Goal: Task Accomplishment & Management: Complete application form

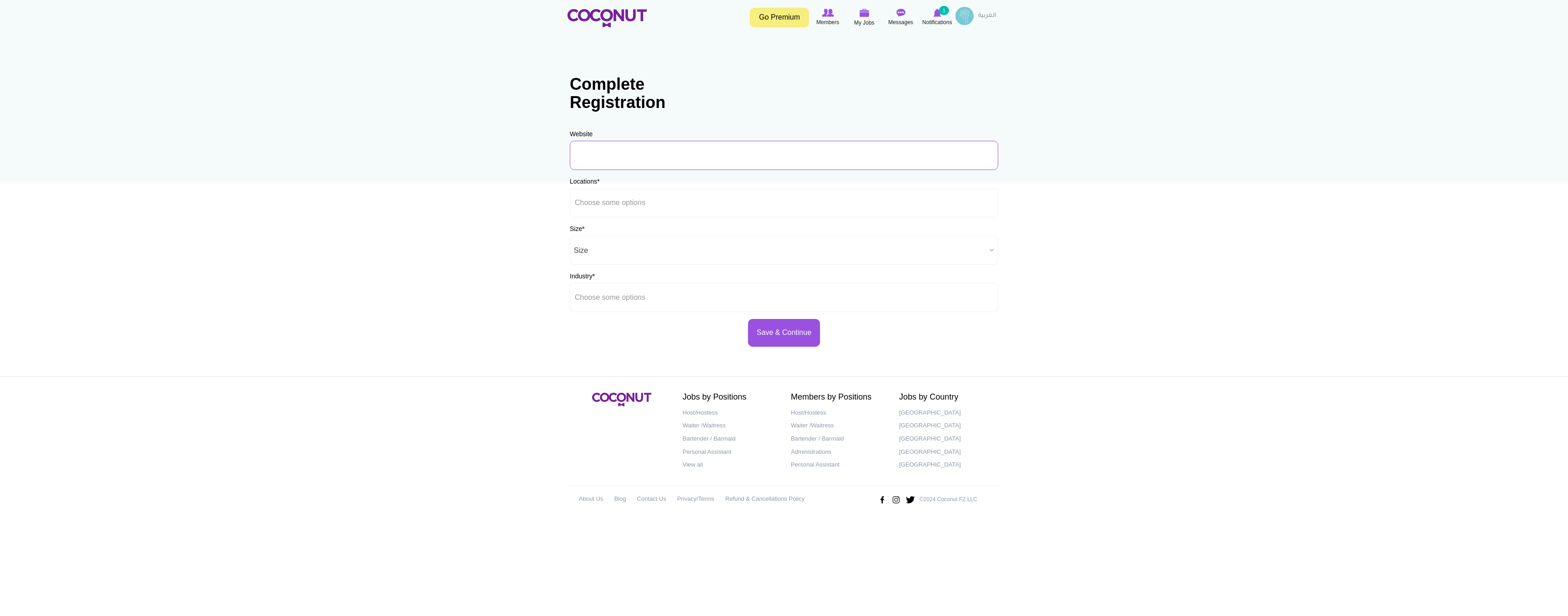
click at [676, 163] on input "URL" at bounding box center [784, 156] width 428 height 29
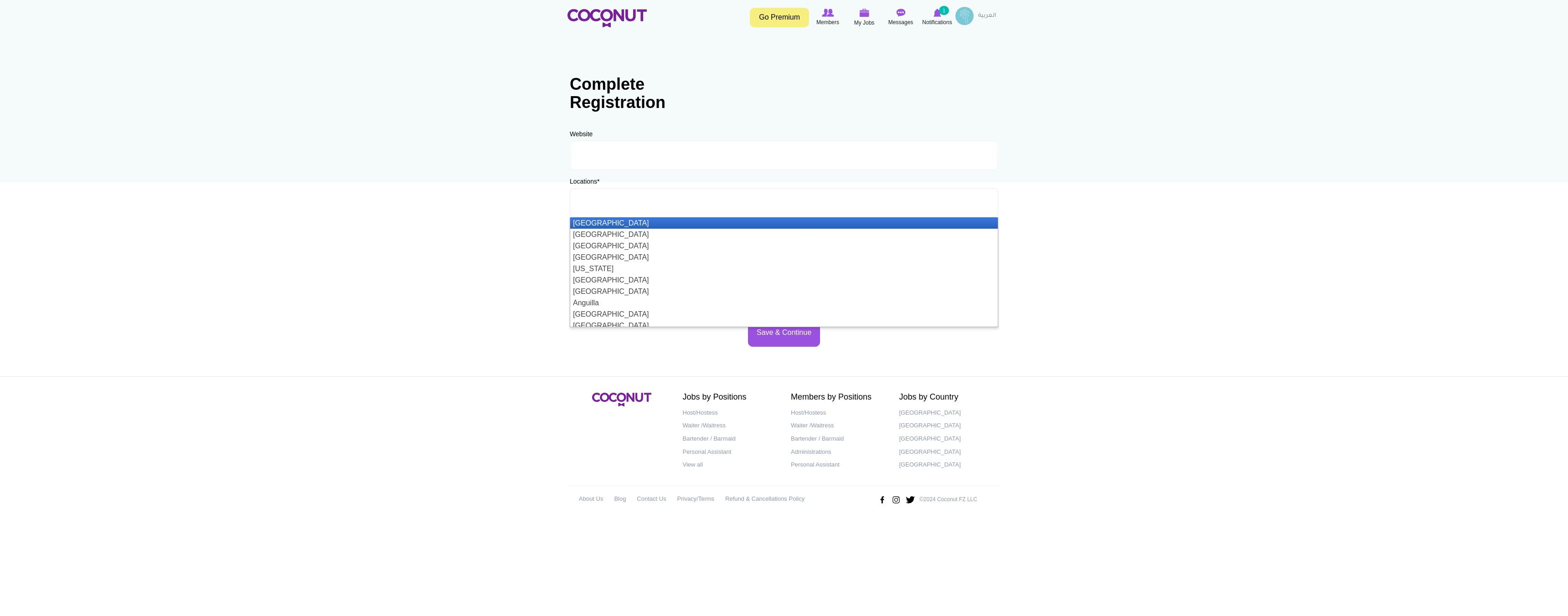
click at [627, 203] on input "text" at bounding box center [615, 203] width 82 height 8
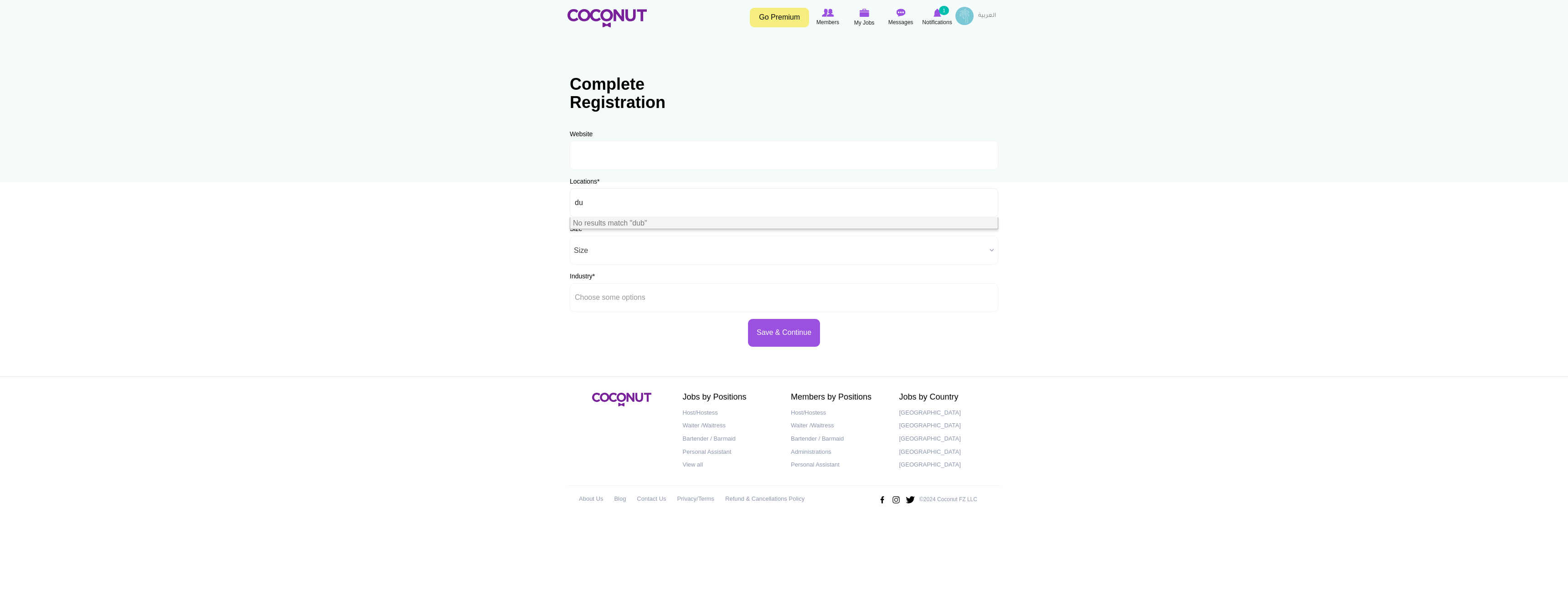
type input "d"
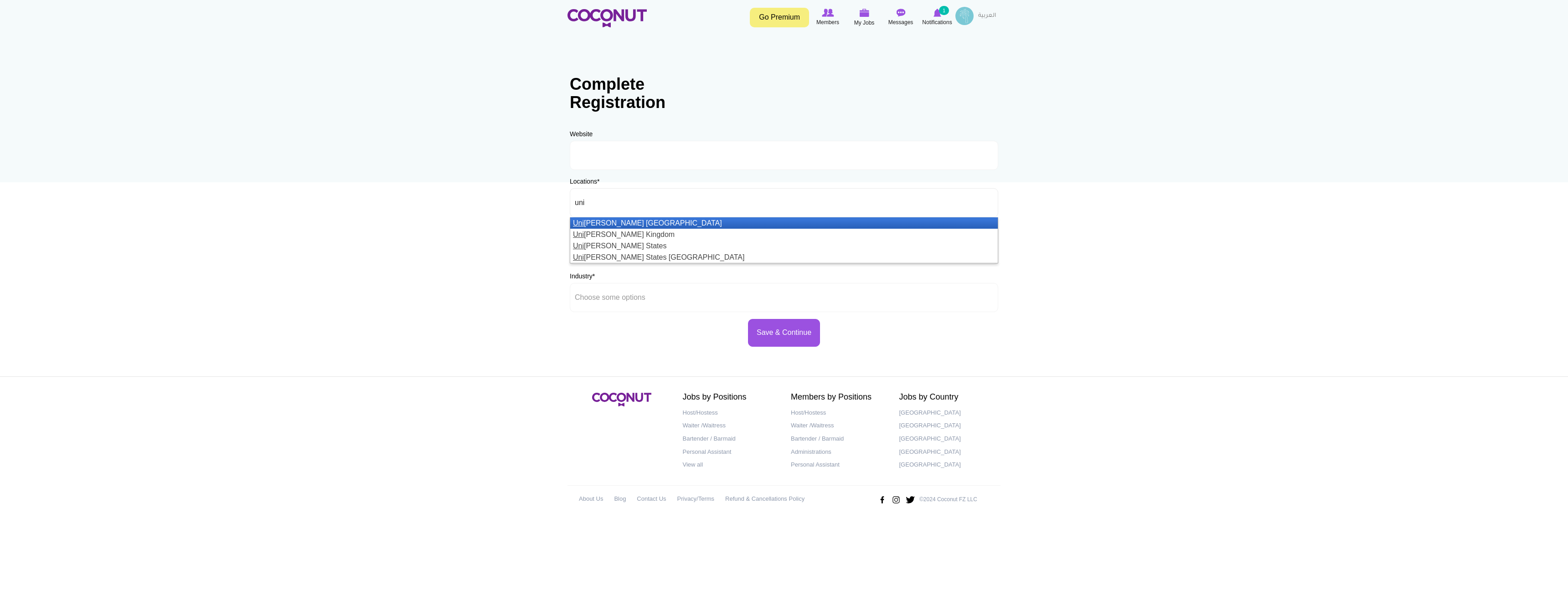
type input "uni"
click at [645, 221] on li "Uni ted Arab Emirates" at bounding box center [784, 223] width 428 height 11
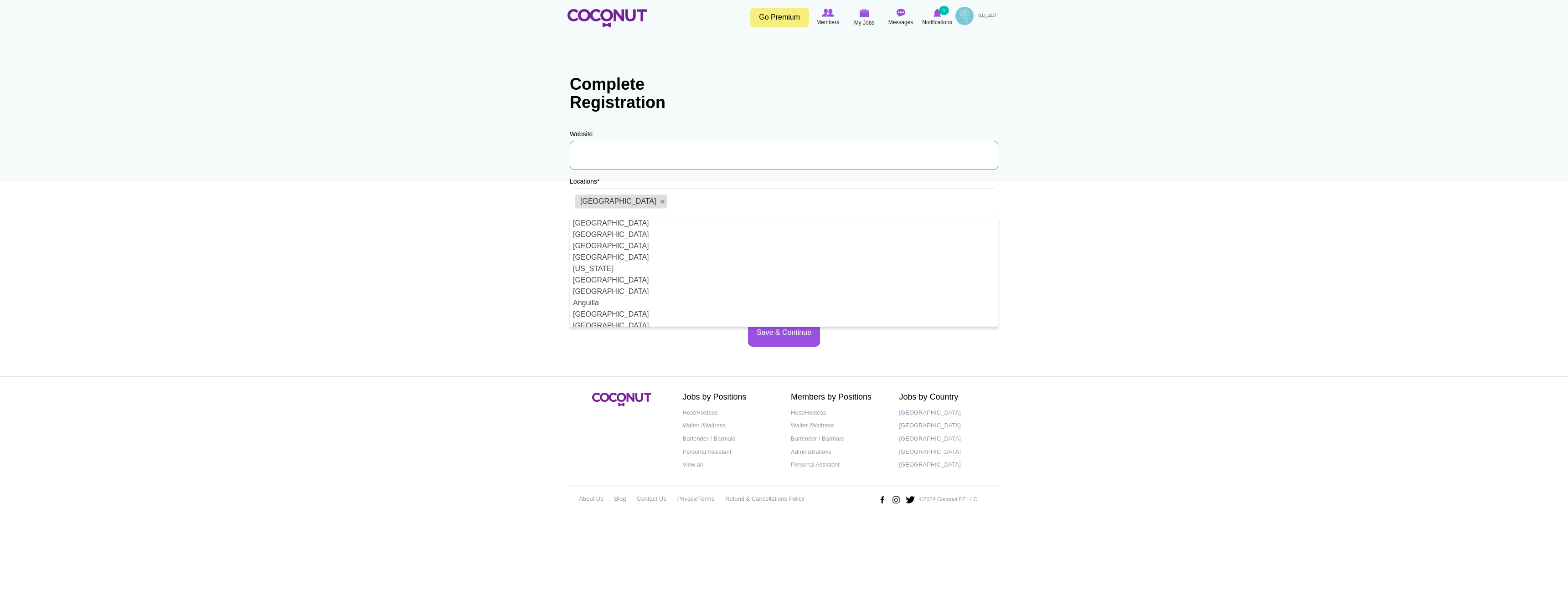
click at [617, 153] on input "URL" at bounding box center [784, 156] width 428 height 29
type input "kiza.ae"
click at [601, 252] on span "Size" at bounding box center [780, 250] width 412 height 29
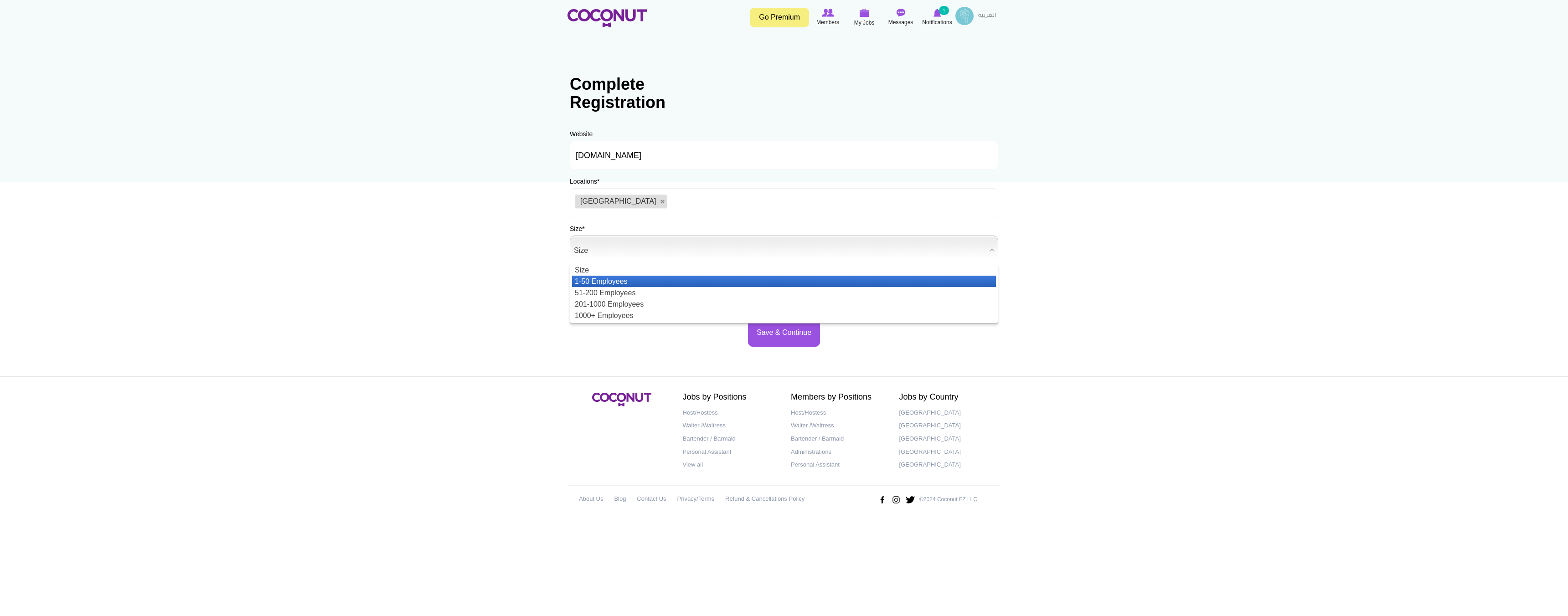
click at [600, 280] on li "1-50 Employees" at bounding box center [784, 282] width 424 height 11
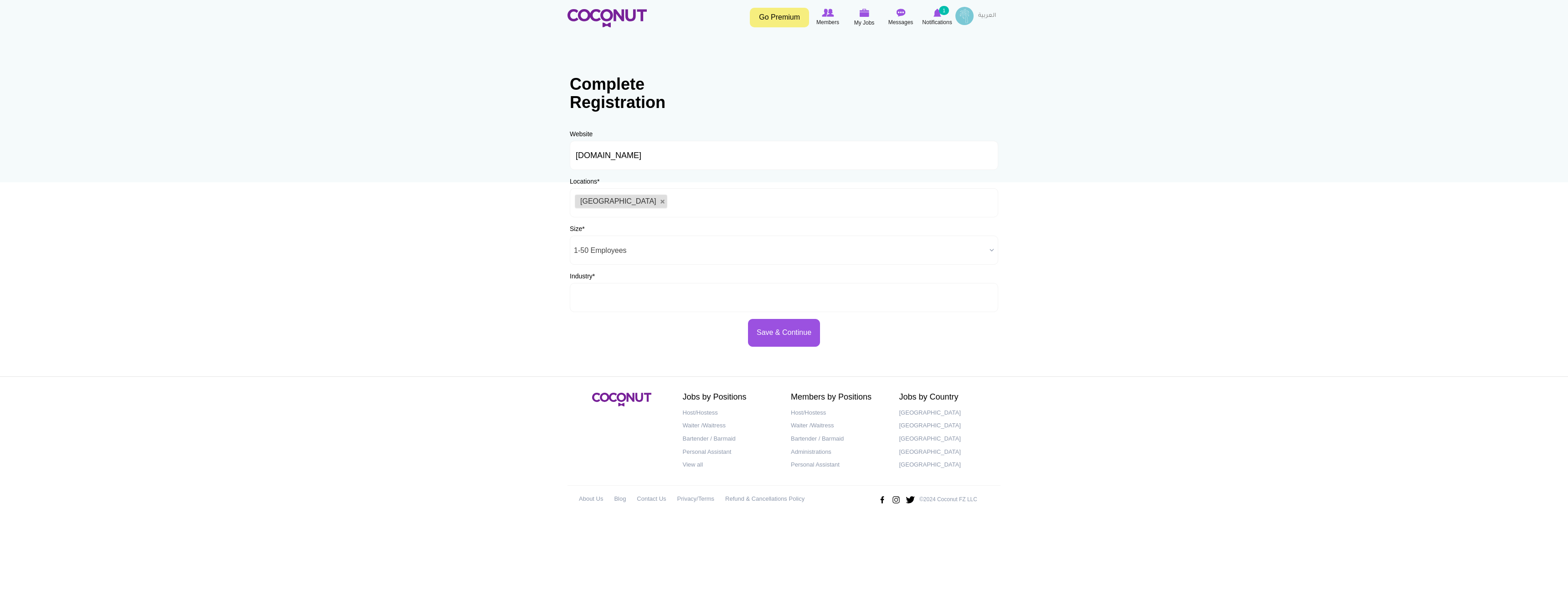
click at [595, 294] on input "text" at bounding box center [615, 298] width 82 height 8
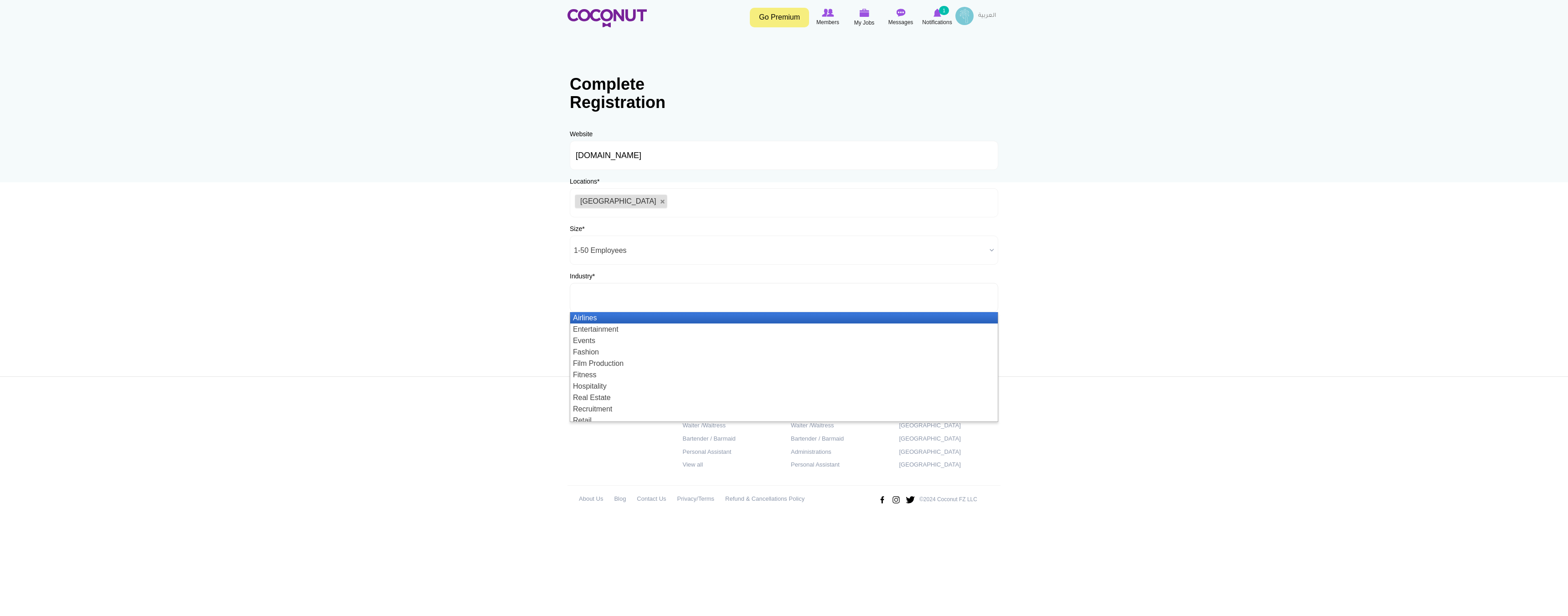
type input "f"
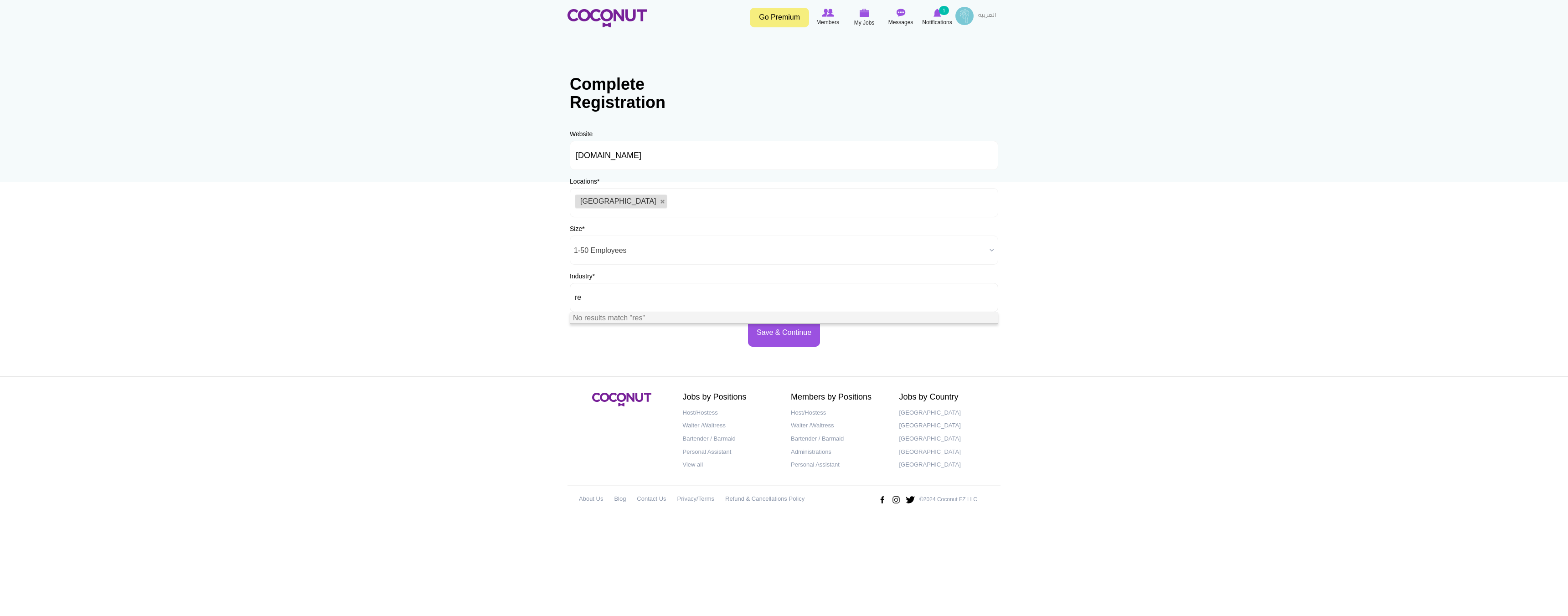
type input "r"
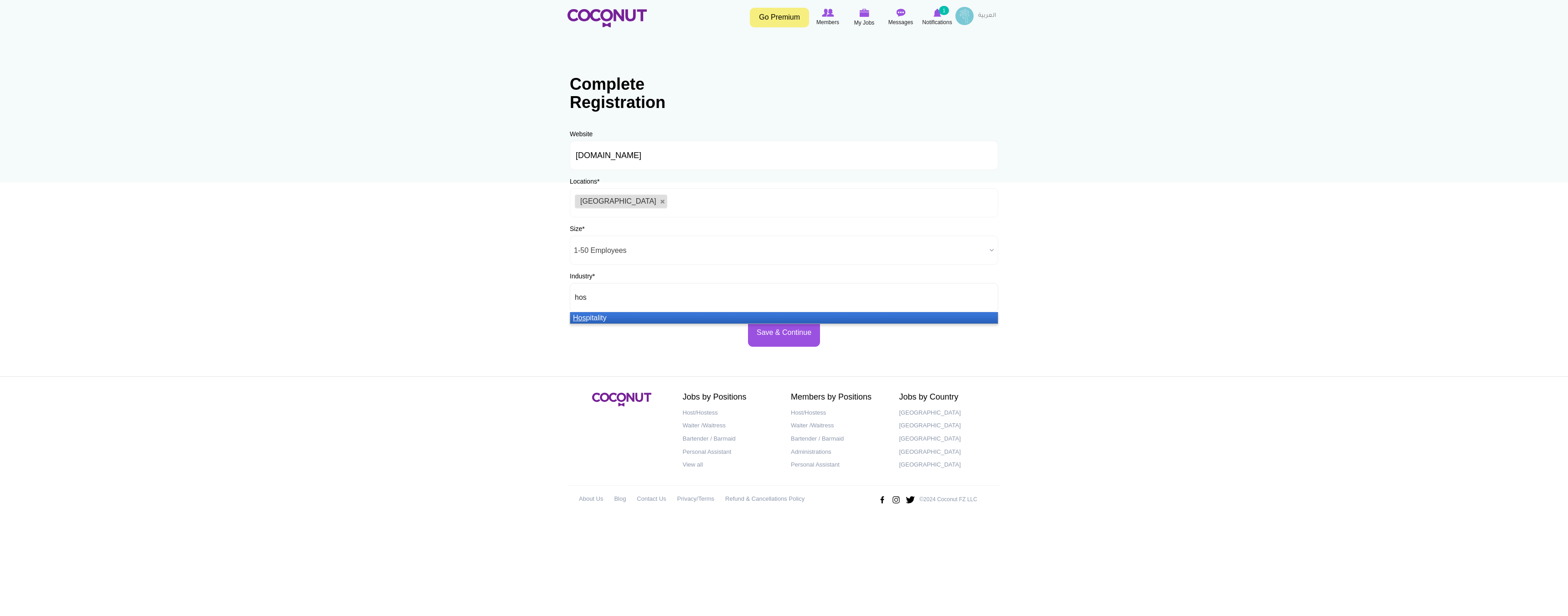
type input "hos"
click at [657, 316] on li "Hos pitality" at bounding box center [784, 318] width 428 height 11
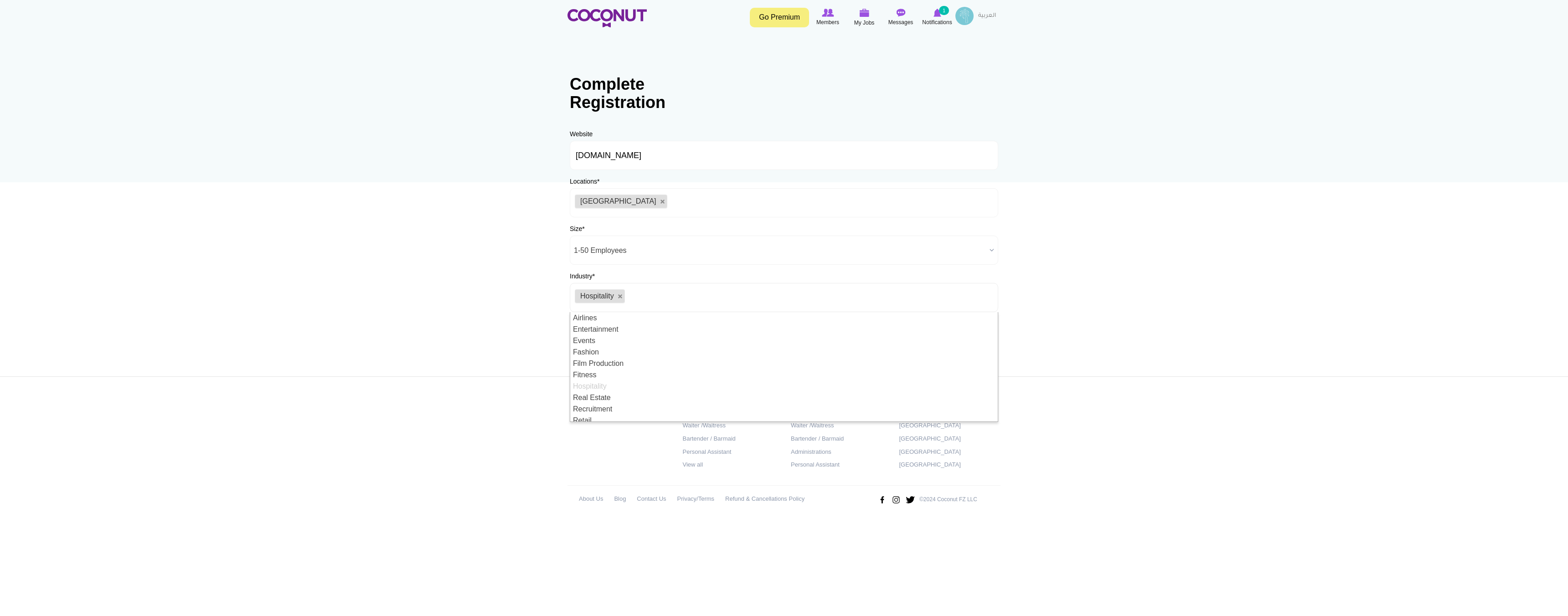
click at [690, 285] on ul "Hospitality" at bounding box center [784, 298] width 428 height 29
click at [1059, 281] on body "Toggle navigation Go Premium Members My Jobs Post a Job Messages Notifications …" at bounding box center [784, 262] width 1568 height 524
click at [770, 337] on button "Save & Continue" at bounding box center [784, 333] width 72 height 28
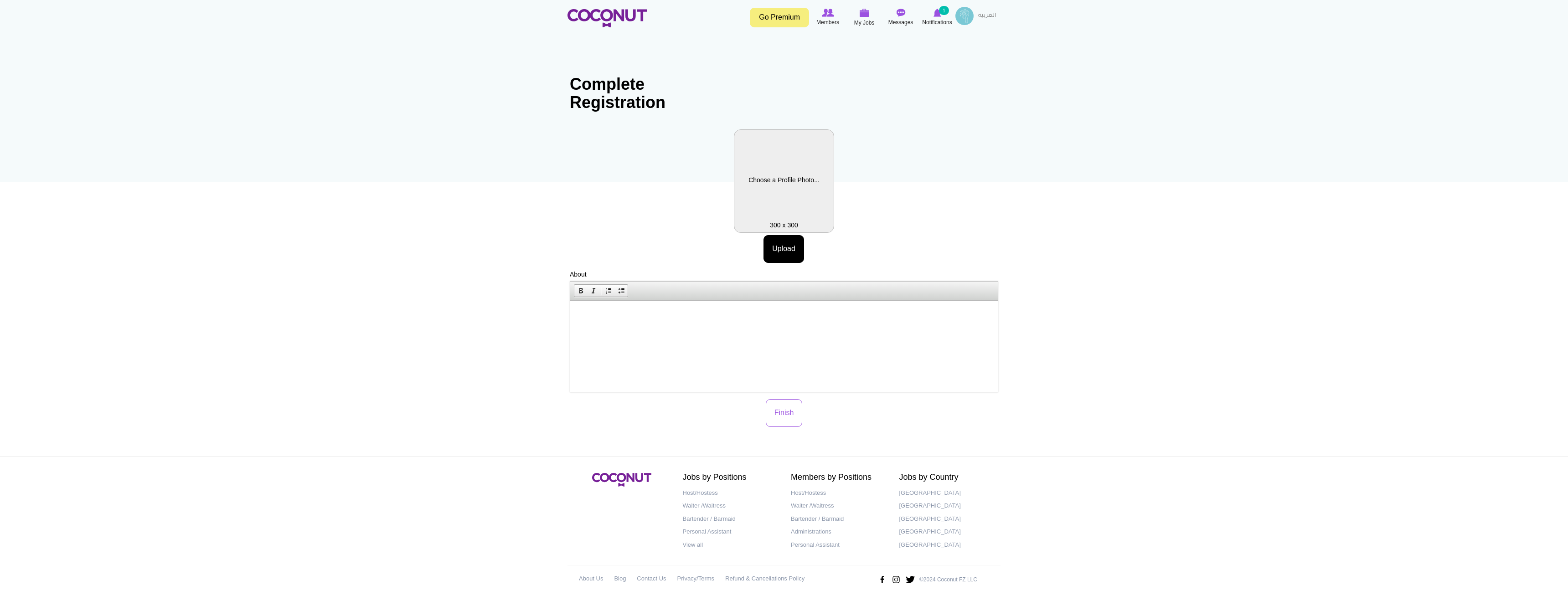
click at [792, 176] on label "Profile Picture" at bounding box center [784, 181] width 100 height 104
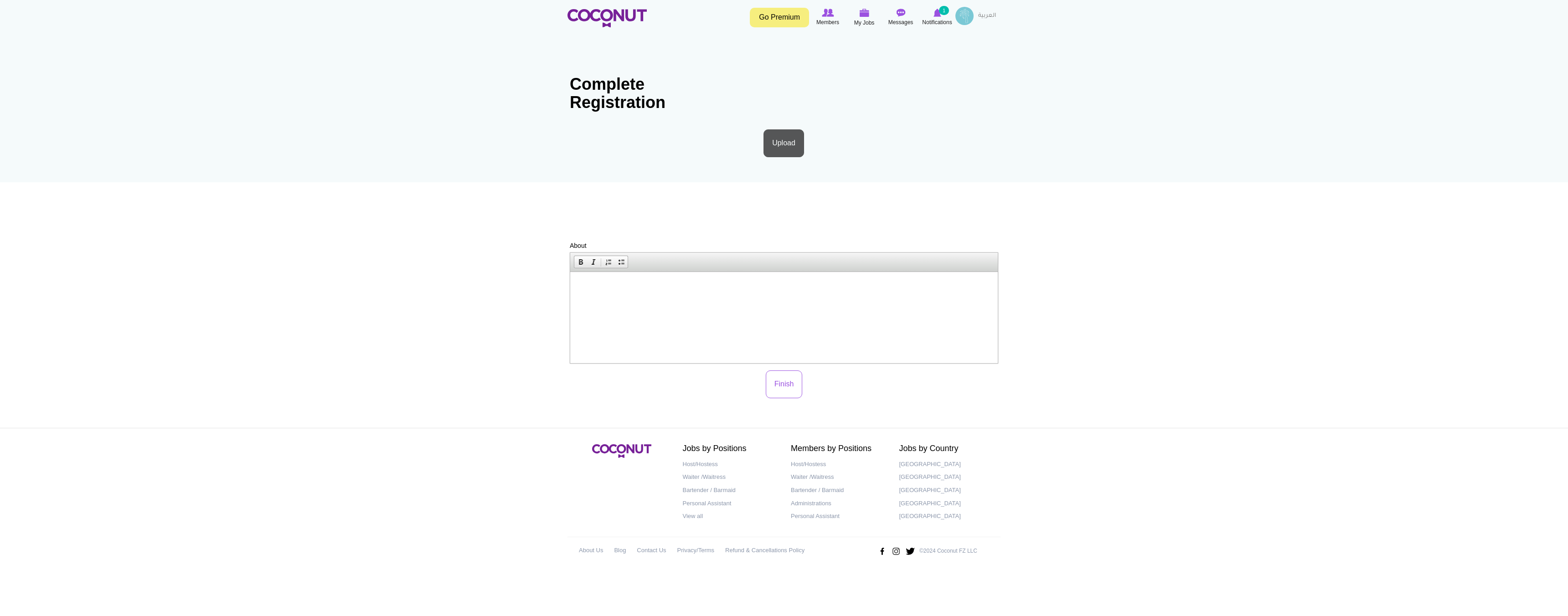
click at [787, 300] on html at bounding box center [784, 286] width 428 height 28
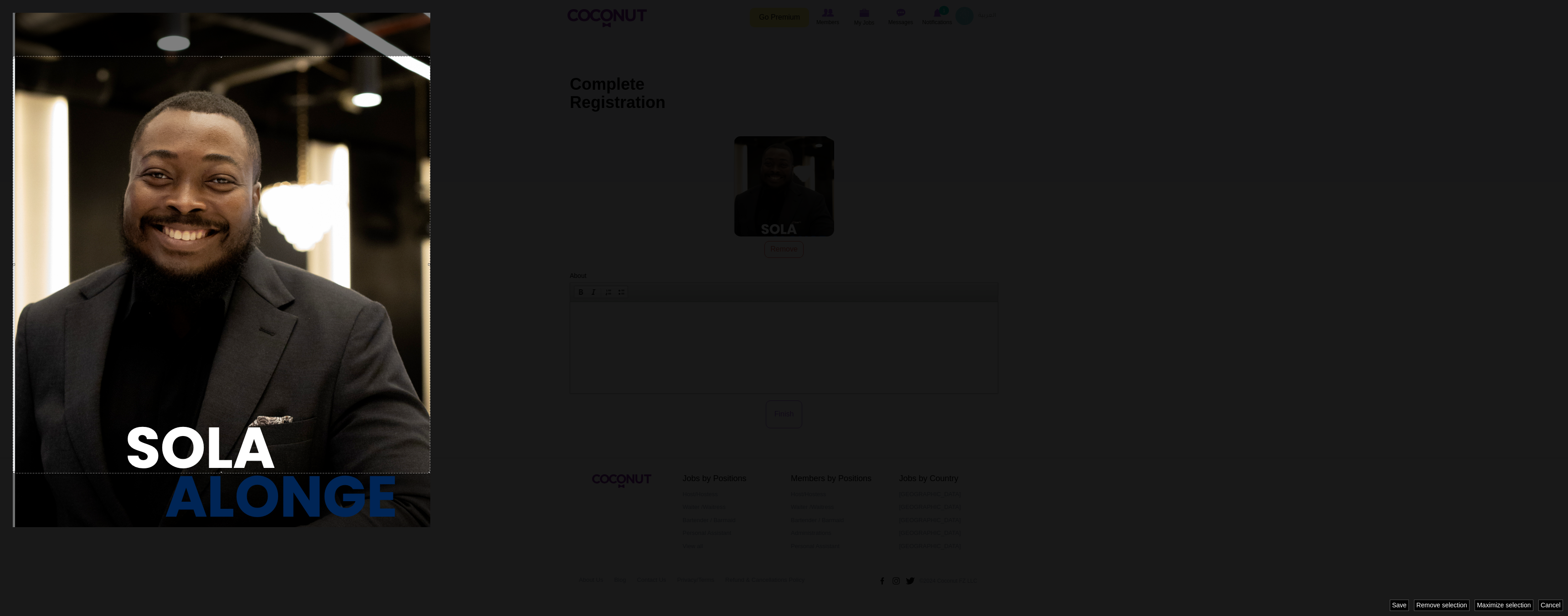
drag, startPoint x: 261, startPoint y: 293, endPoint x: 265, endPoint y: 288, distance: 6.4
click at [265, 288] on div at bounding box center [221, 264] width 418 height 418
click at [1492, 607] on link "Maximize selection" at bounding box center [1504, 606] width 59 height 11
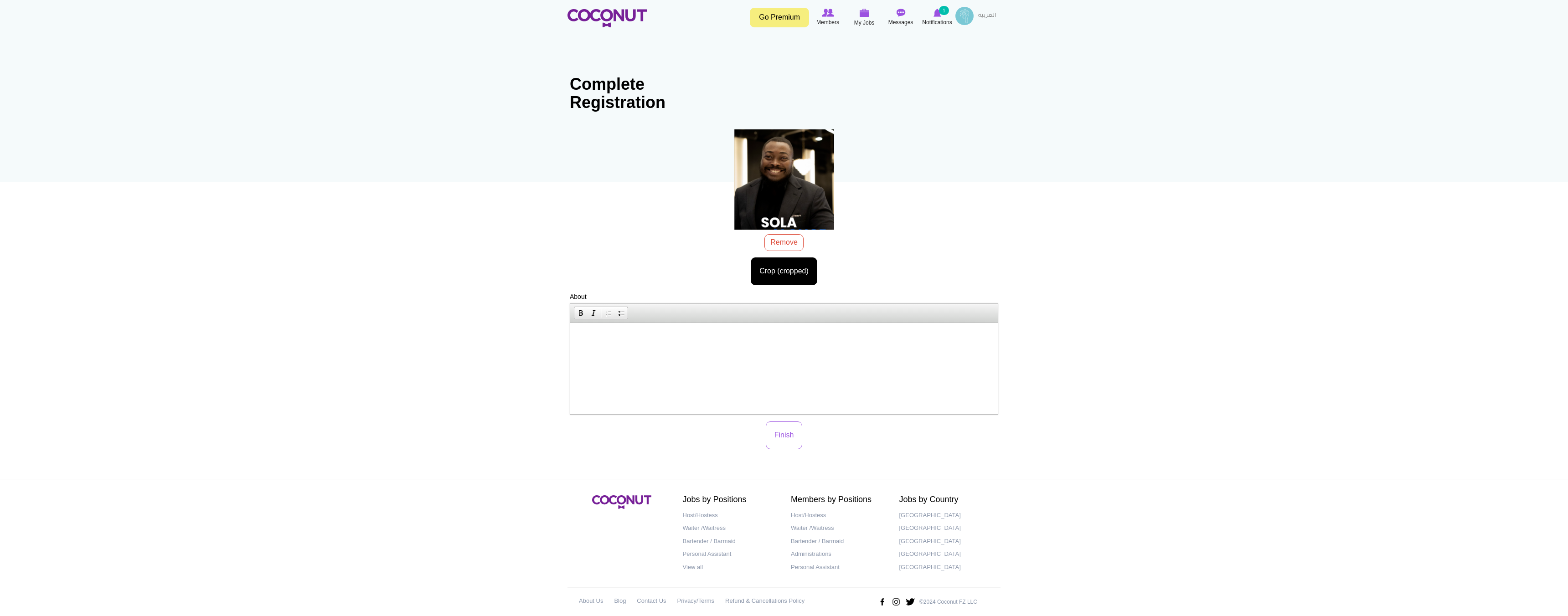
click at [737, 350] on html at bounding box center [784, 337] width 428 height 28
click at [691, 336] on p "We are an international restaurant in DIFC called KIZA DIFC." at bounding box center [784, 336] width 409 height 10
click at [786, 428] on button "Finish" at bounding box center [784, 435] width 37 height 28
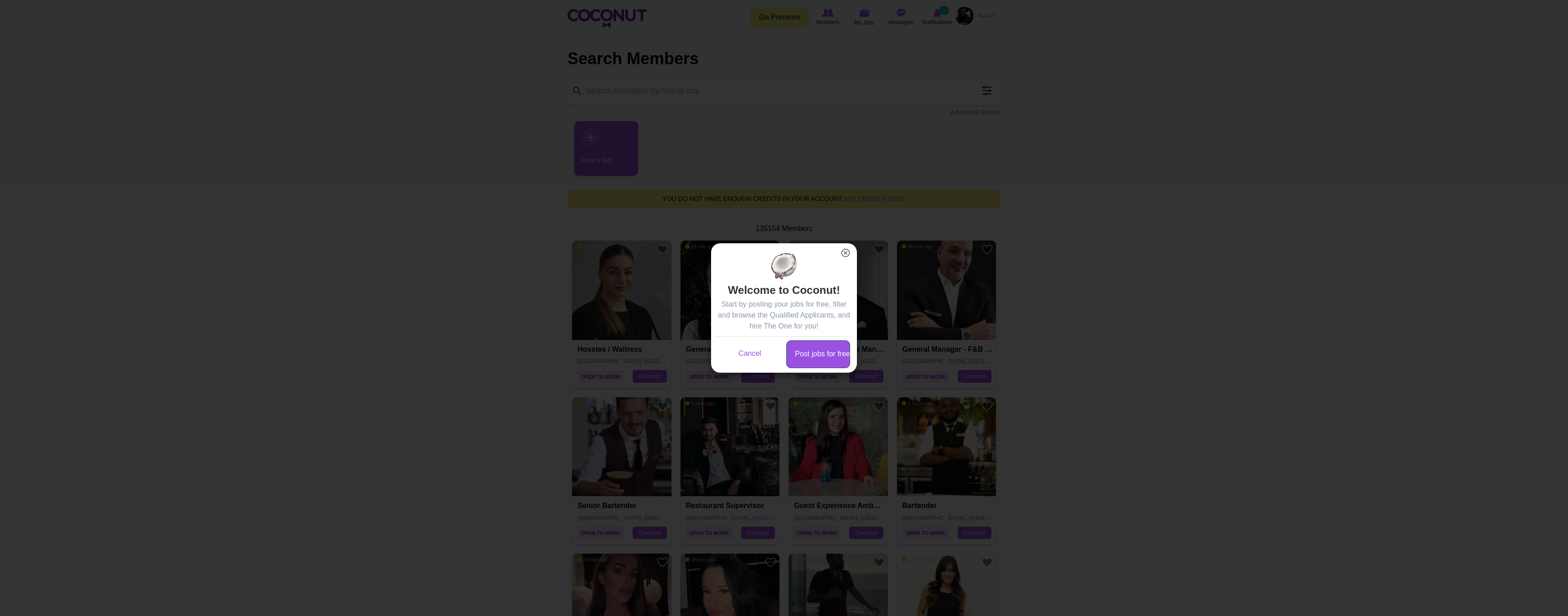
click at [811, 348] on link "Post jobs for free" at bounding box center [818, 355] width 64 height 28
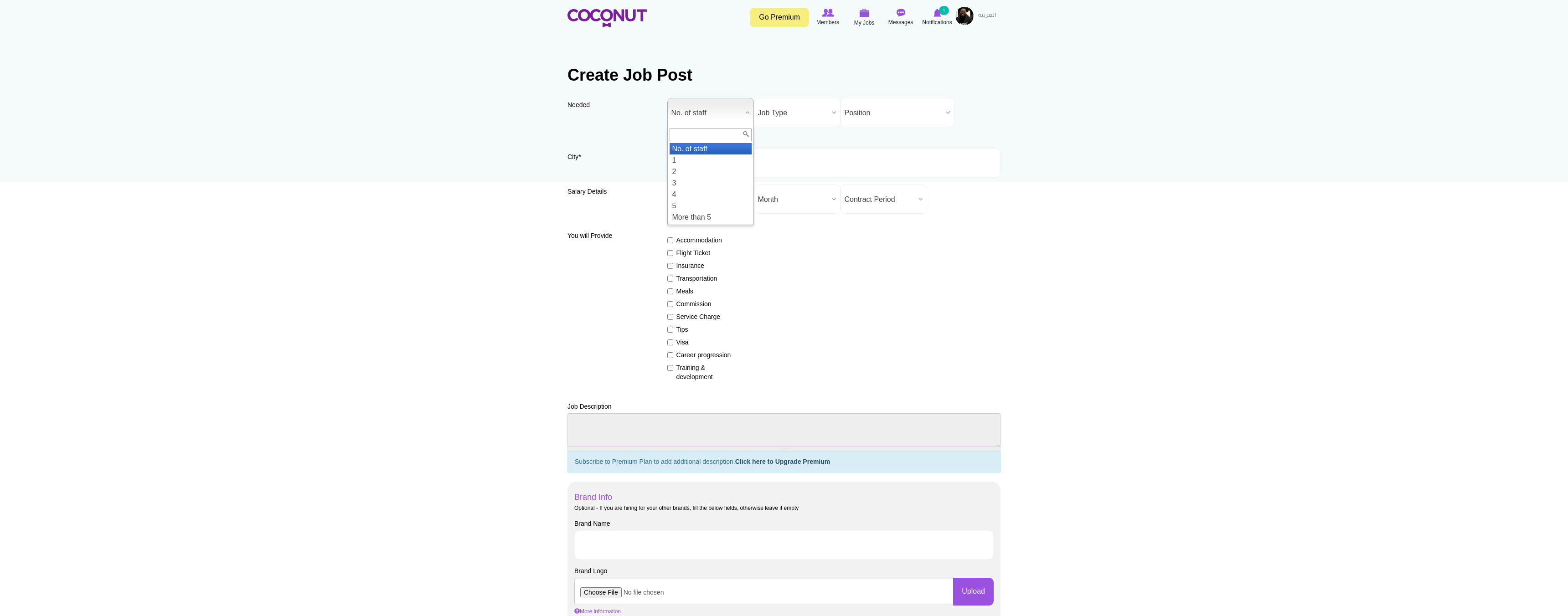
click at [714, 107] on span "No. of staff" at bounding box center [706, 113] width 70 height 29
click at [699, 159] on li "1" at bounding box center [710, 160] width 82 height 11
click at [772, 118] on span "Job Type" at bounding box center [793, 113] width 70 height 29
click at [772, 153] on li "Full Time" at bounding box center [797, 155] width 82 height 11
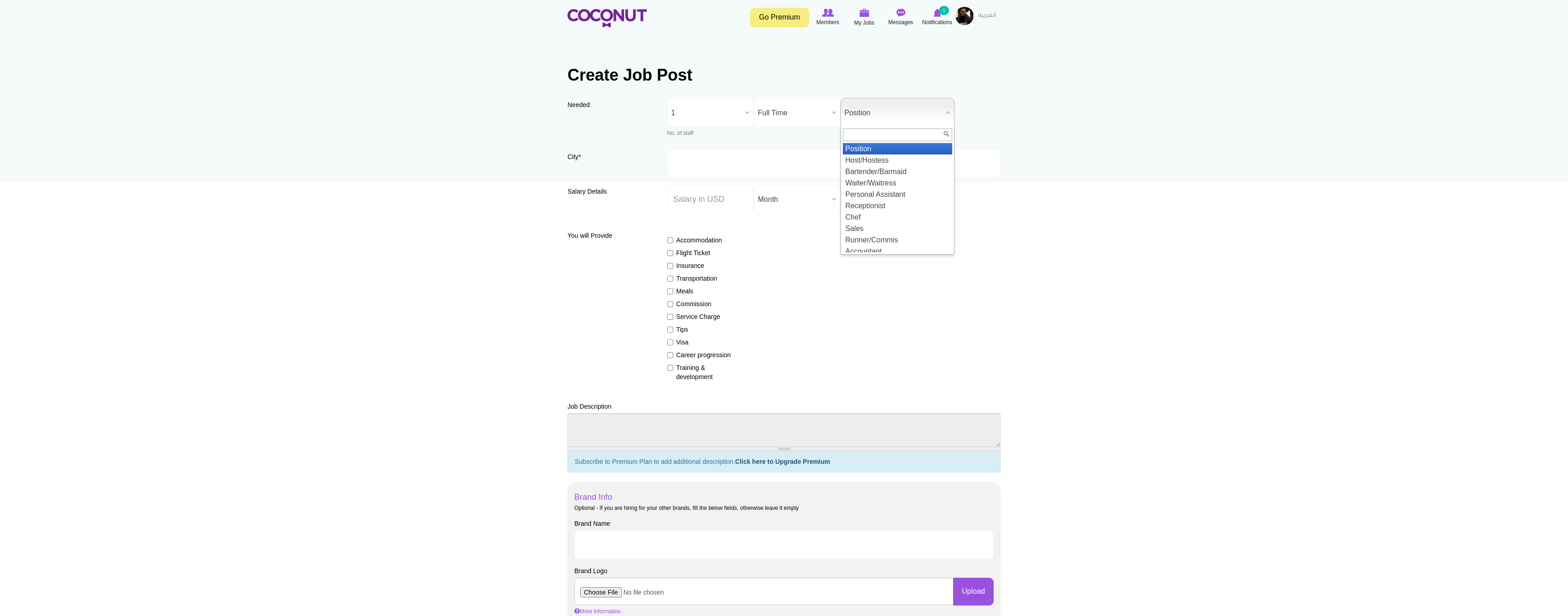
click at [861, 114] on span "Position" at bounding box center [893, 113] width 97 height 29
type input "h"
click at [882, 212] on li "HR Officer" at bounding box center [897, 213] width 109 height 11
click at [732, 165] on input "City *" at bounding box center [834, 163] width 334 height 29
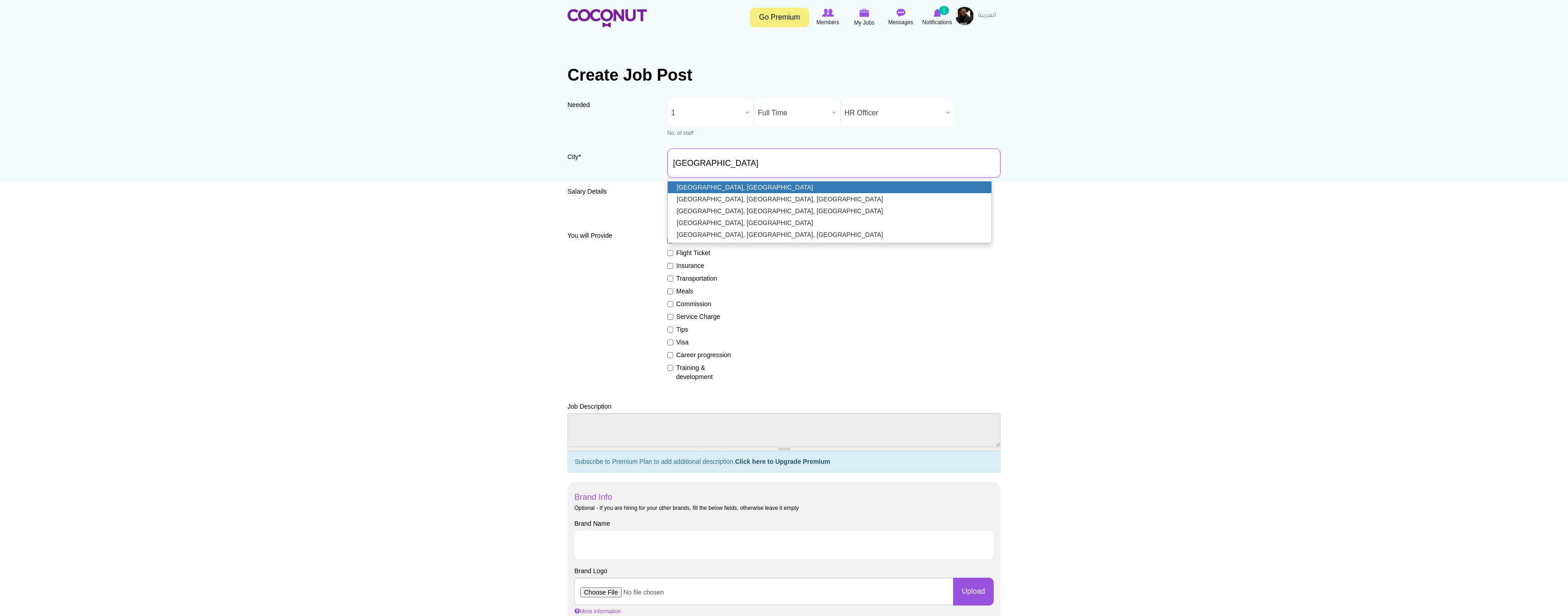
type input "Dubai, United Arab Emirates"
click at [686, 187] on link "Dubai, United Arab Emirates" at bounding box center [829, 187] width 324 height 12
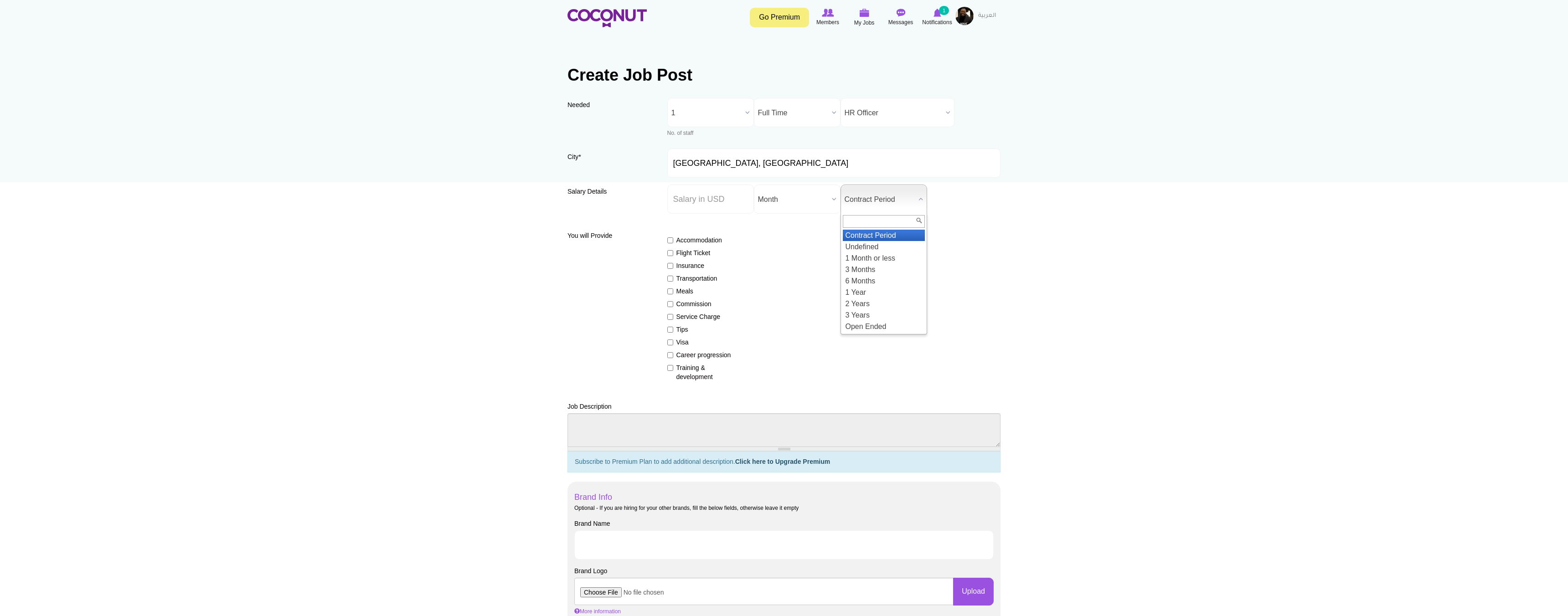
click at [854, 195] on span "Contract Period" at bounding box center [880, 200] width 70 height 29
click at [858, 302] on li "2 Years" at bounding box center [883, 304] width 82 height 11
click at [774, 201] on span "Month" at bounding box center [793, 200] width 70 height 29
click at [737, 202] on input "Salary ($) *" at bounding box center [711, 199] width 86 height 29
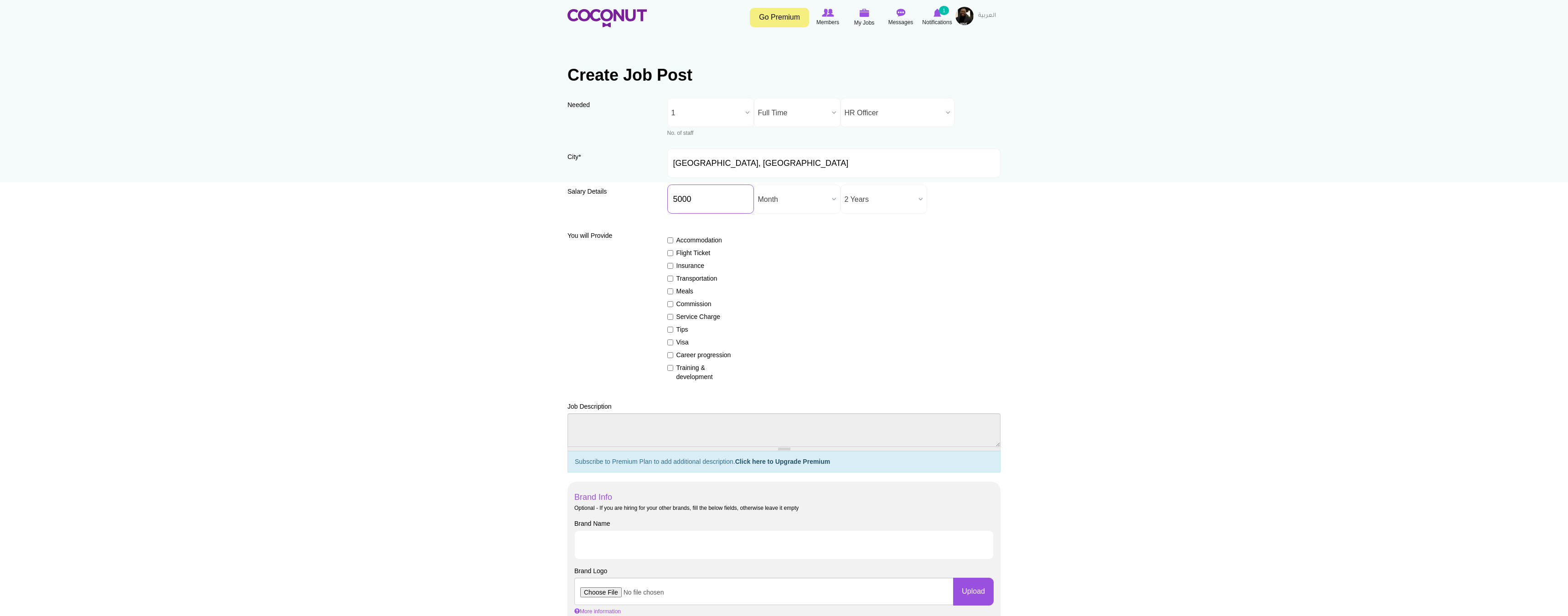
type input "5000"
click at [790, 255] on div "Accommodation Flight Ticket Insurance Transportation Meals Commission Service C…" at bounding box center [834, 305] width 334 height 154
click at [711, 204] on input "5000" at bounding box center [711, 199] width 86 height 29
click at [723, 242] on label "Accommodation" at bounding box center [700, 240] width 67 height 9
click at [673, 242] on input "Accommodation" at bounding box center [670, 240] width 6 height 6
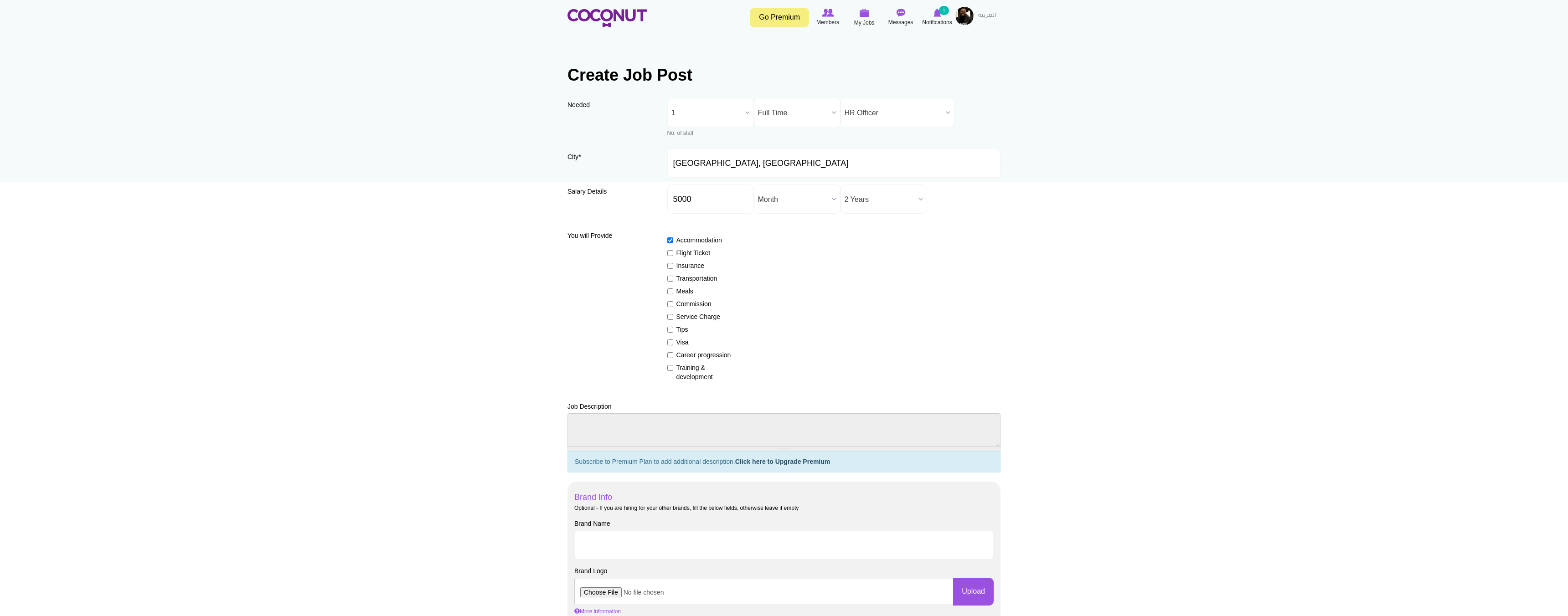
click at [706, 242] on label "Accommodation" at bounding box center [700, 240] width 67 height 9
click at [673, 242] on input "Accommodation" at bounding box center [670, 240] width 6 height 6
checkbox input "false"
click at [673, 266] on label "Insurance" at bounding box center [700, 266] width 67 height 9
click at [673, 266] on input "Insurance" at bounding box center [670, 266] width 6 height 6
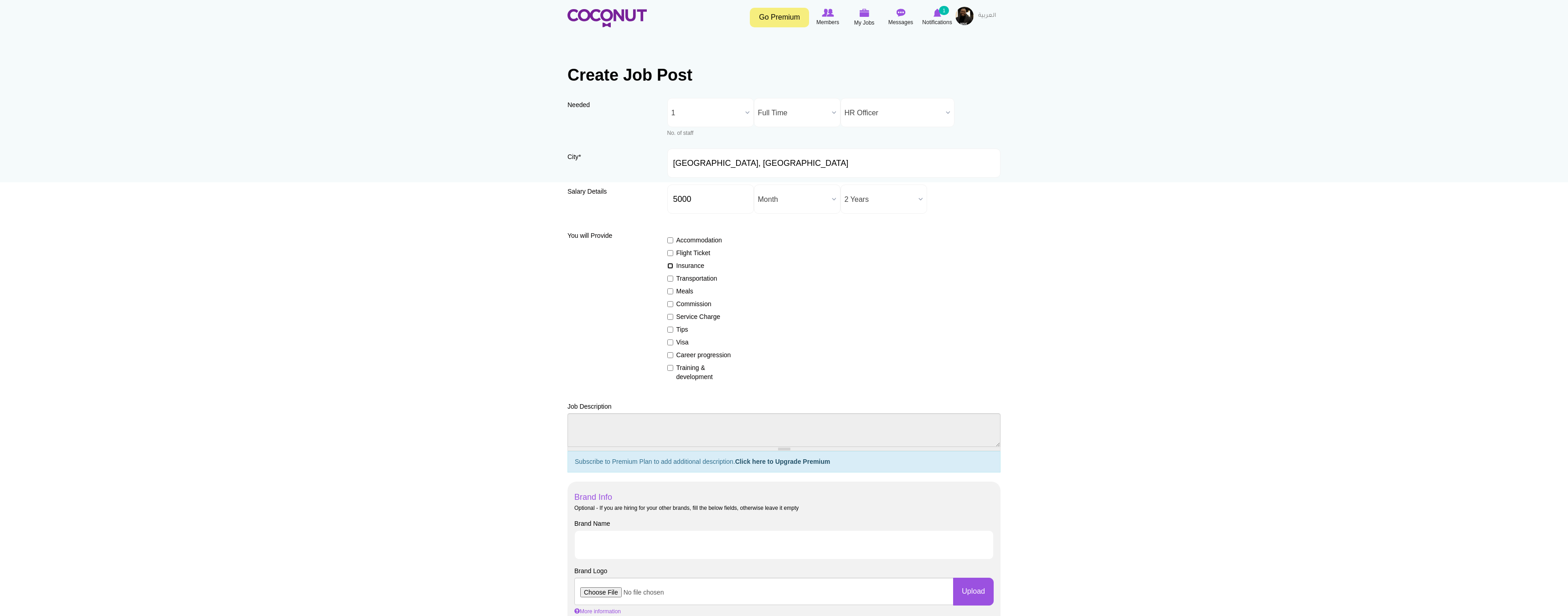
checkbox input "true"
click at [672, 291] on input "Meals" at bounding box center [670, 291] width 6 height 6
checkbox input "true"
click at [670, 317] on input "Service Charge" at bounding box center [670, 317] width 6 height 6
checkbox input "true"
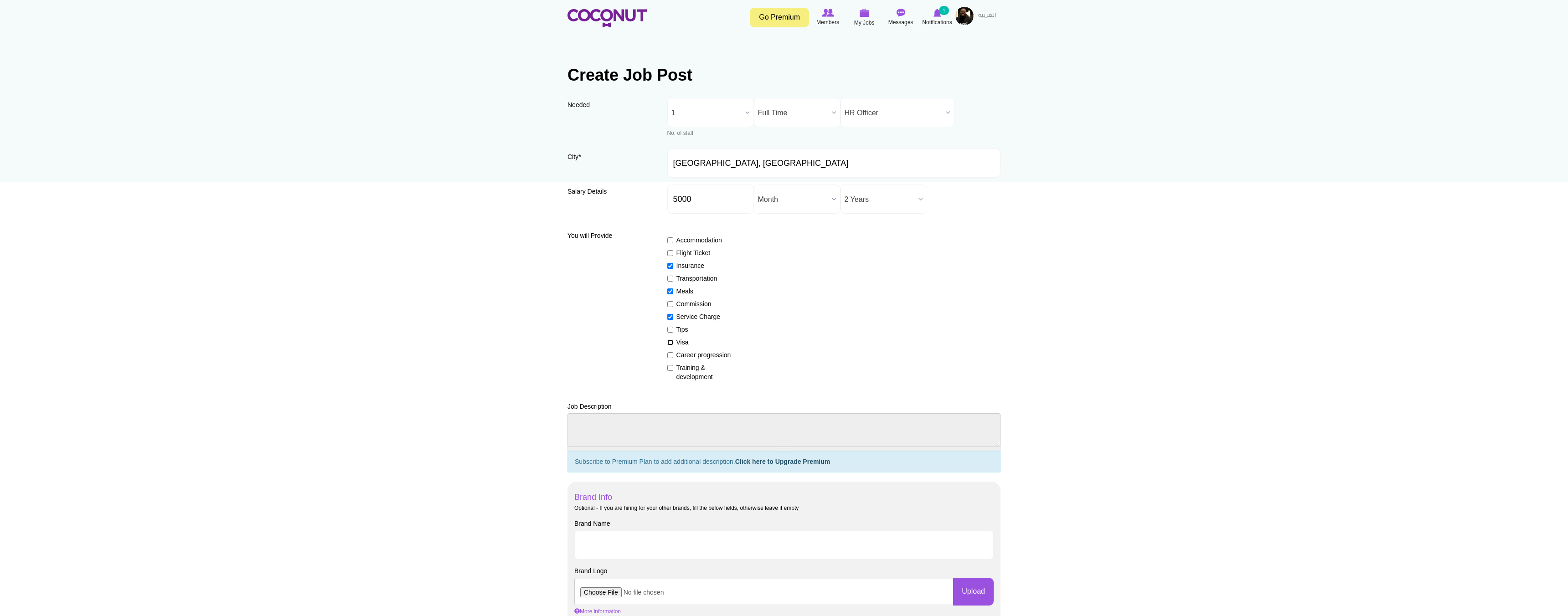
click at [671, 343] on input "Visa" at bounding box center [670, 342] width 6 height 6
checkbox input "true"
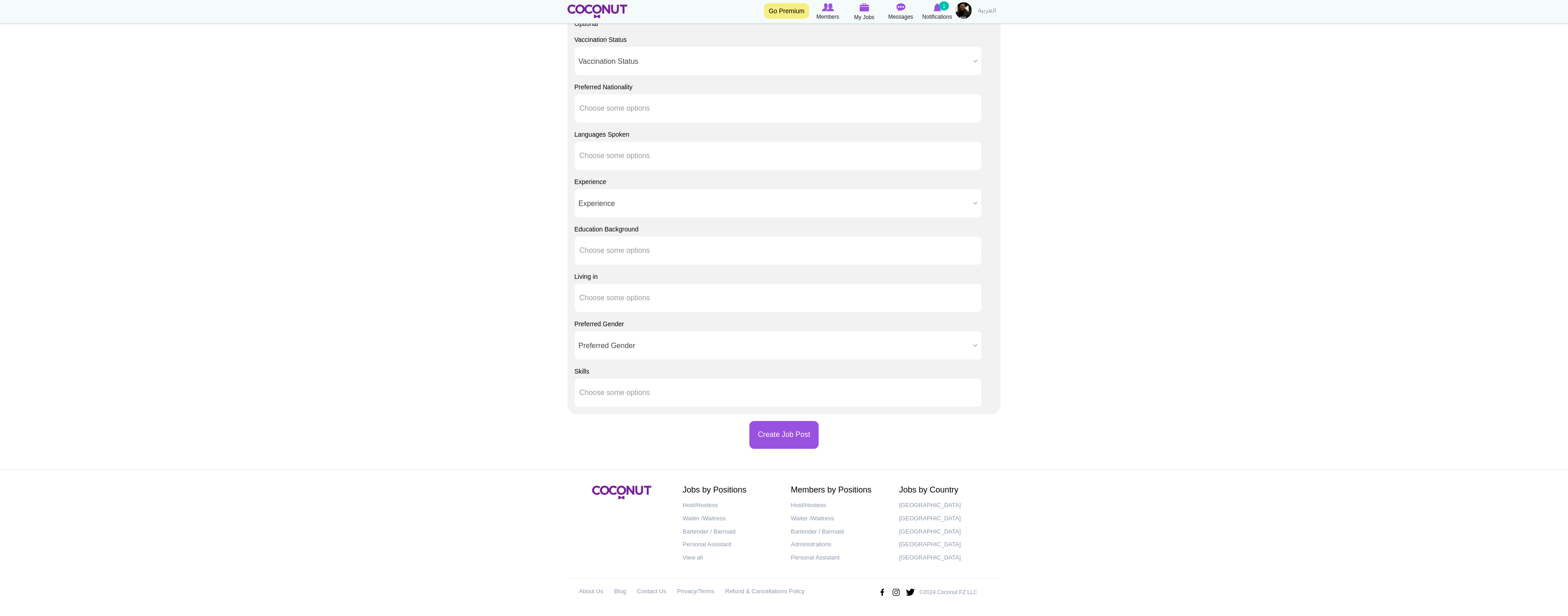
scroll to position [0, 0]
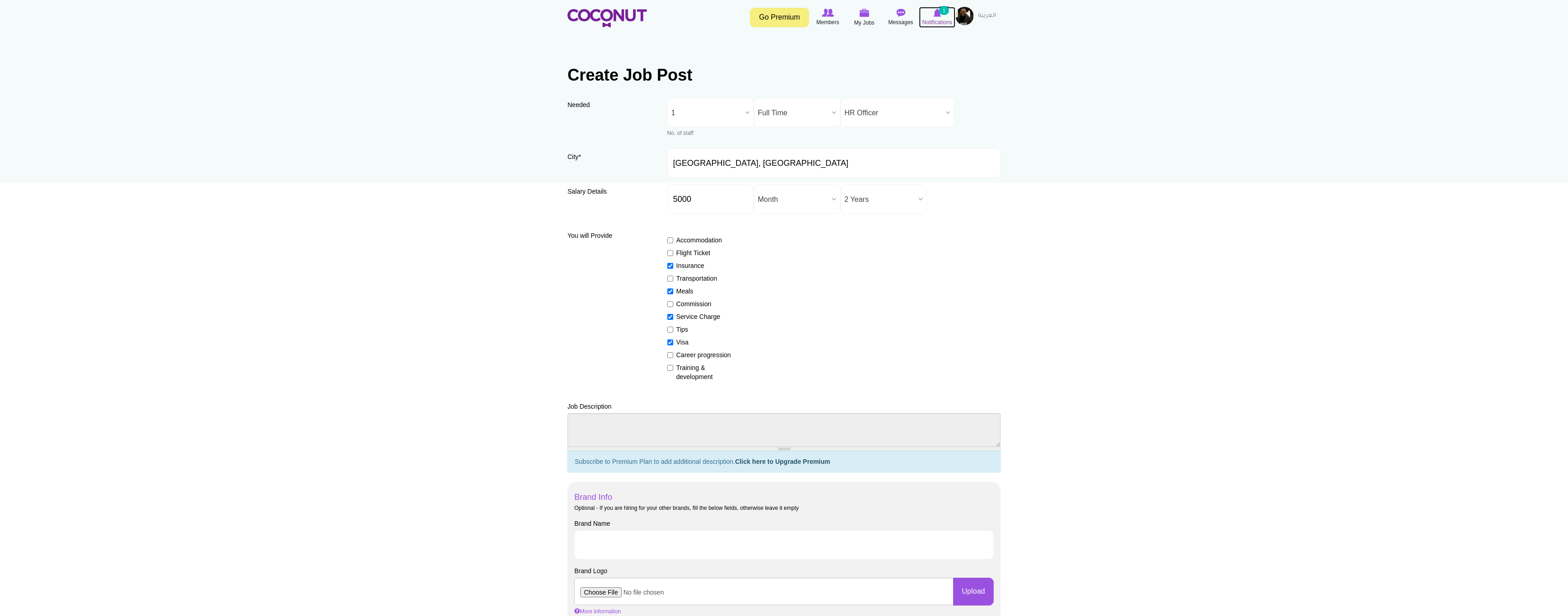
click at [929, 11] on icon at bounding box center [937, 13] width 34 height 10
click at [936, 17] on icon at bounding box center [937, 13] width 34 height 10
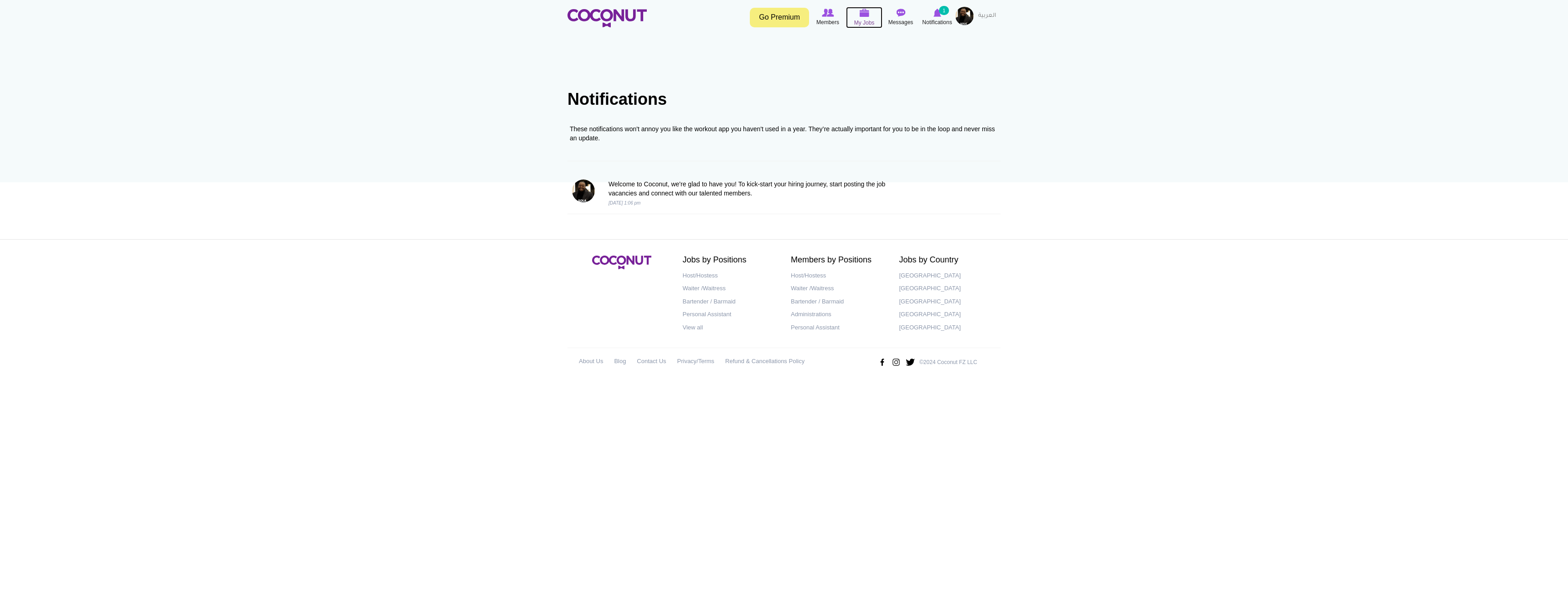
click at [865, 15] on img at bounding box center [864, 13] width 10 height 8
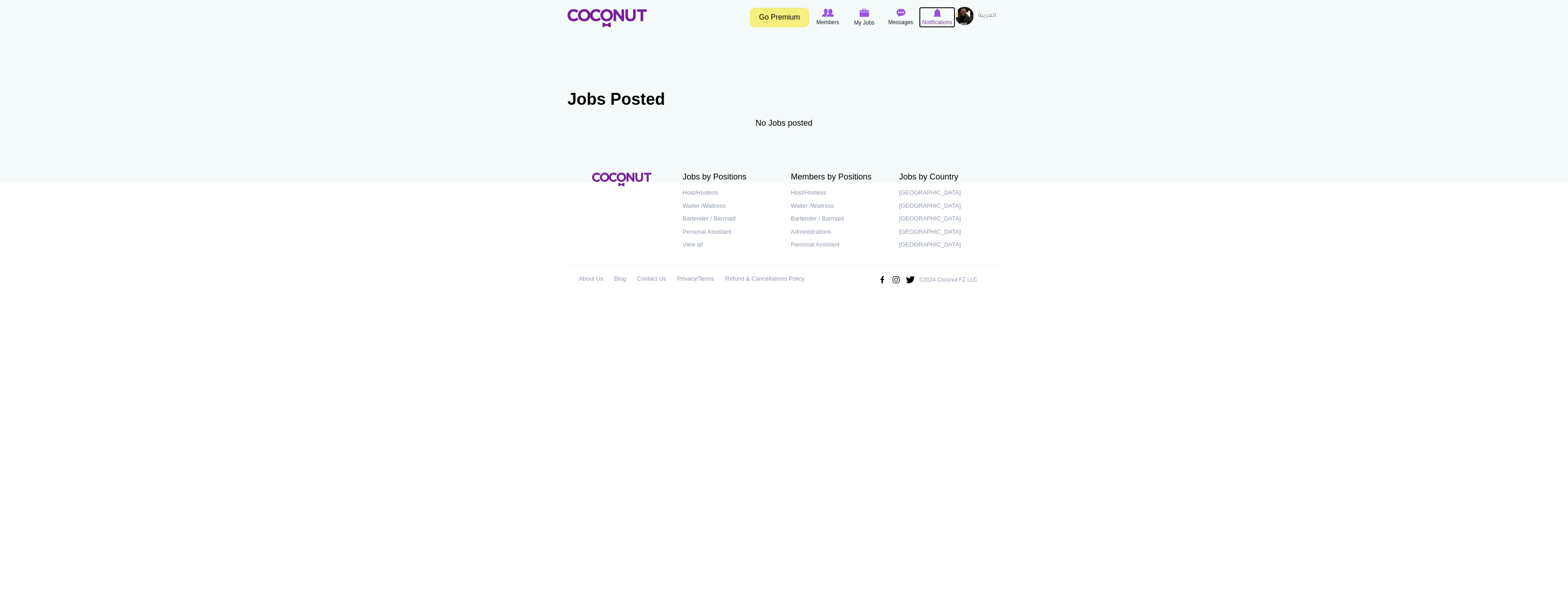
click at [935, 17] on icon at bounding box center [937, 13] width 34 height 10
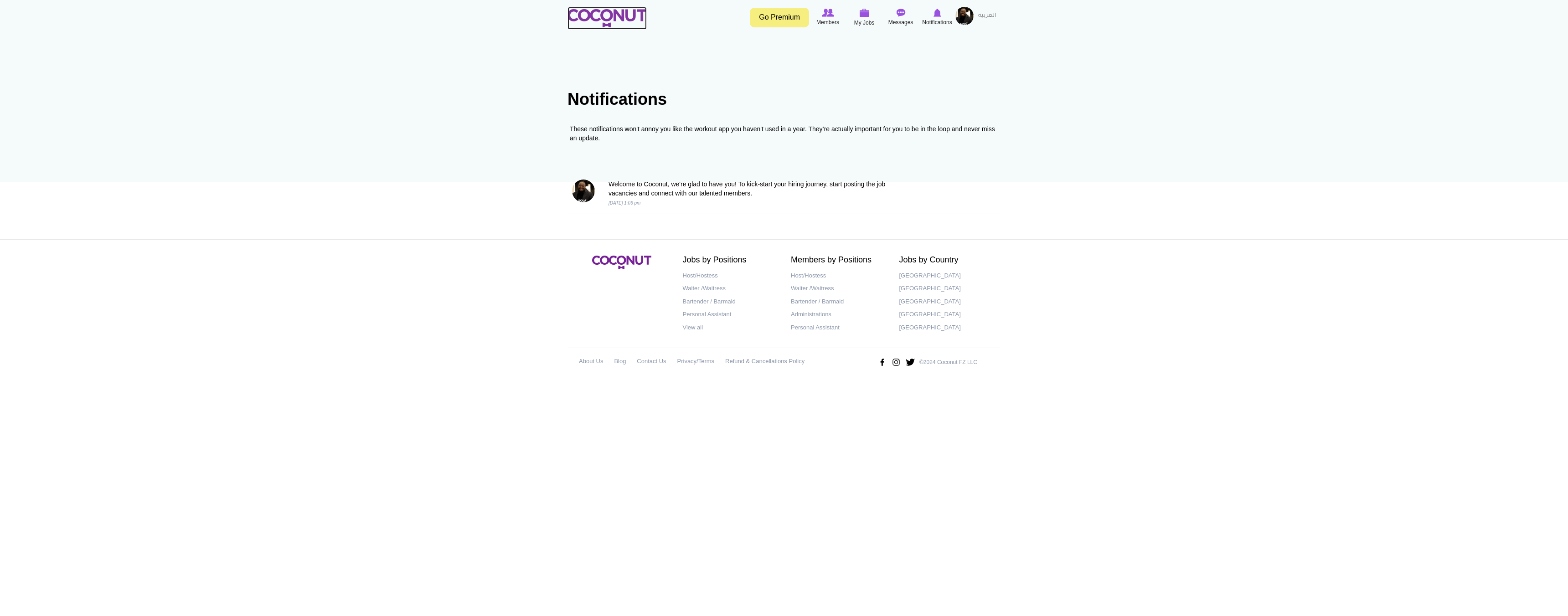
click at [599, 17] on img at bounding box center [607, 18] width 79 height 18
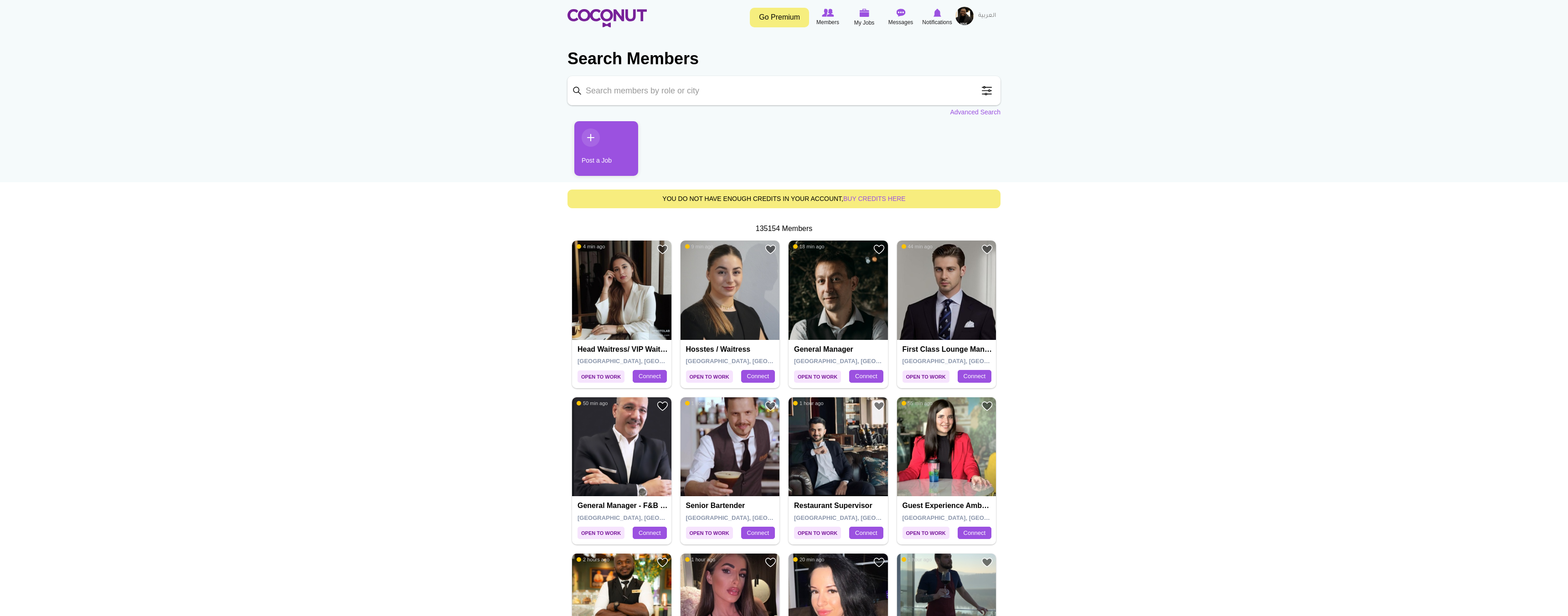
click at [776, 81] on input "Keyword" at bounding box center [784, 91] width 433 height 29
type input "h"
type input "human resources"
click button "Search" at bounding box center [0, 0] width 0 height 0
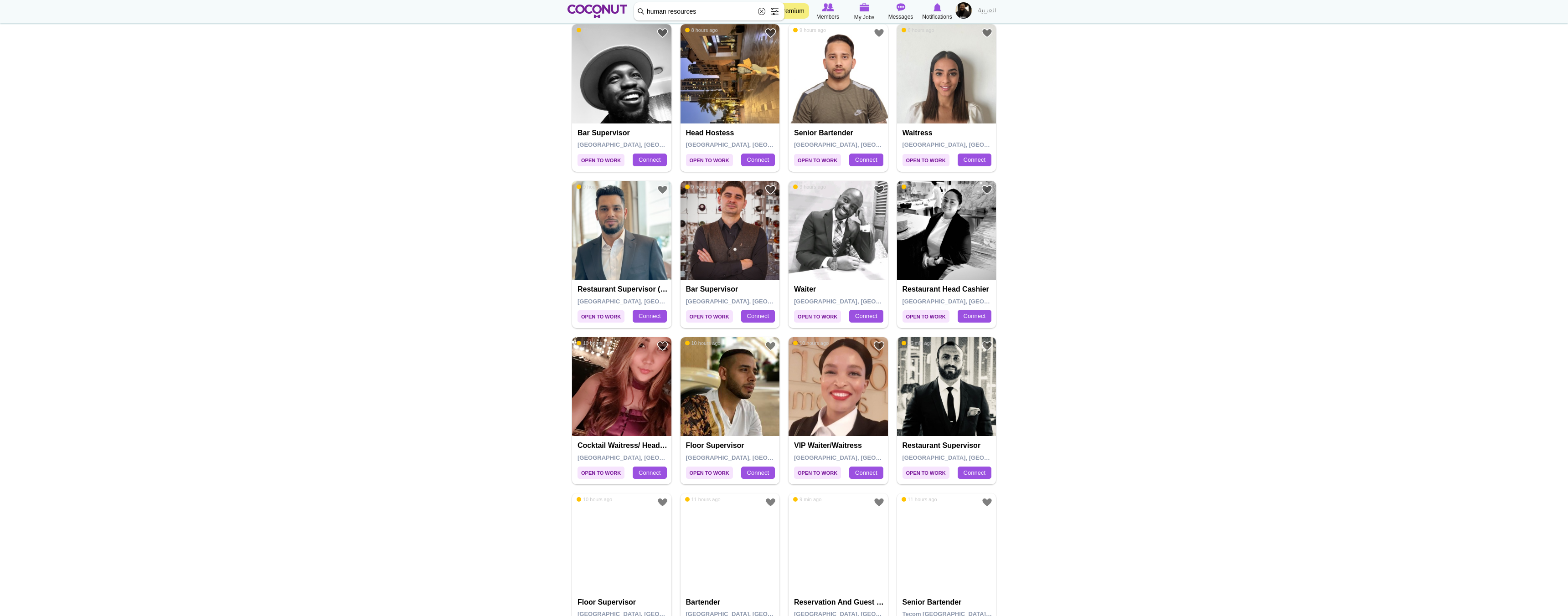
scroll to position [1066, 0]
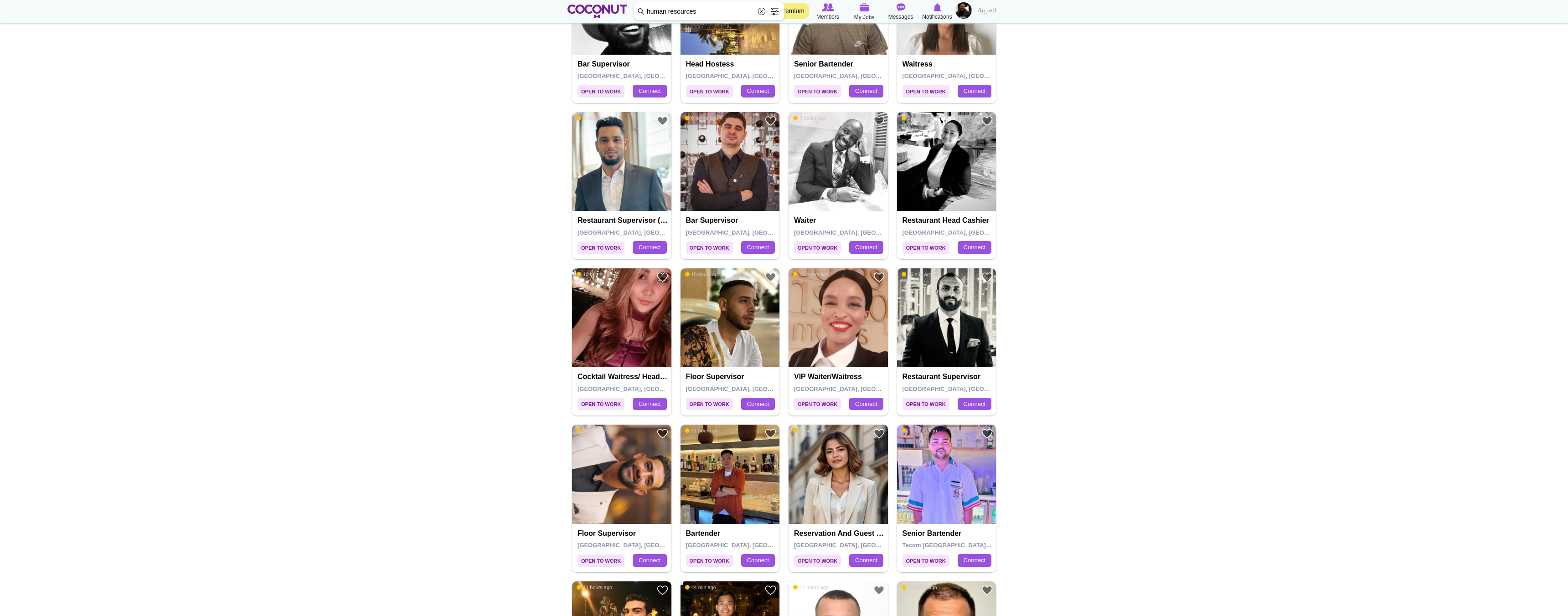
click at [834, 343] on img at bounding box center [838, 318] width 99 height 99
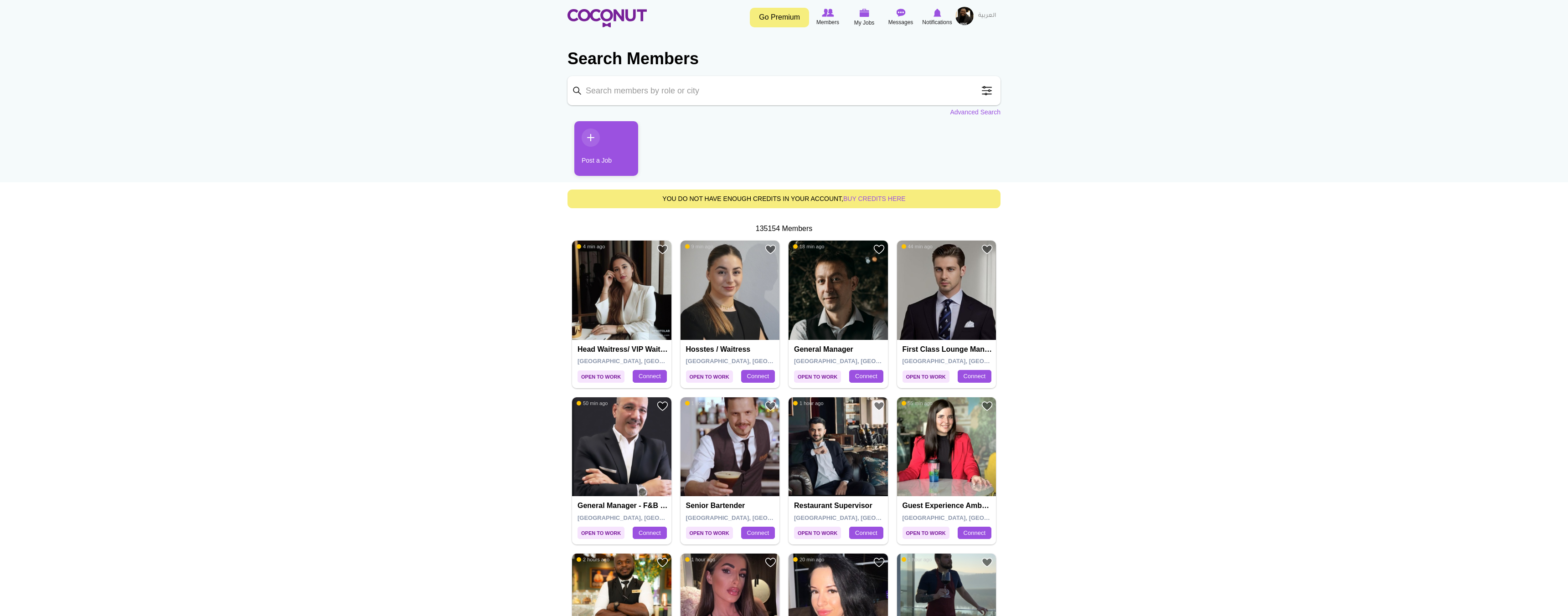
click at [657, 91] on input "Keyword" at bounding box center [784, 91] width 433 height 29
click at [982, 86] on span at bounding box center [986, 90] width 18 height 18
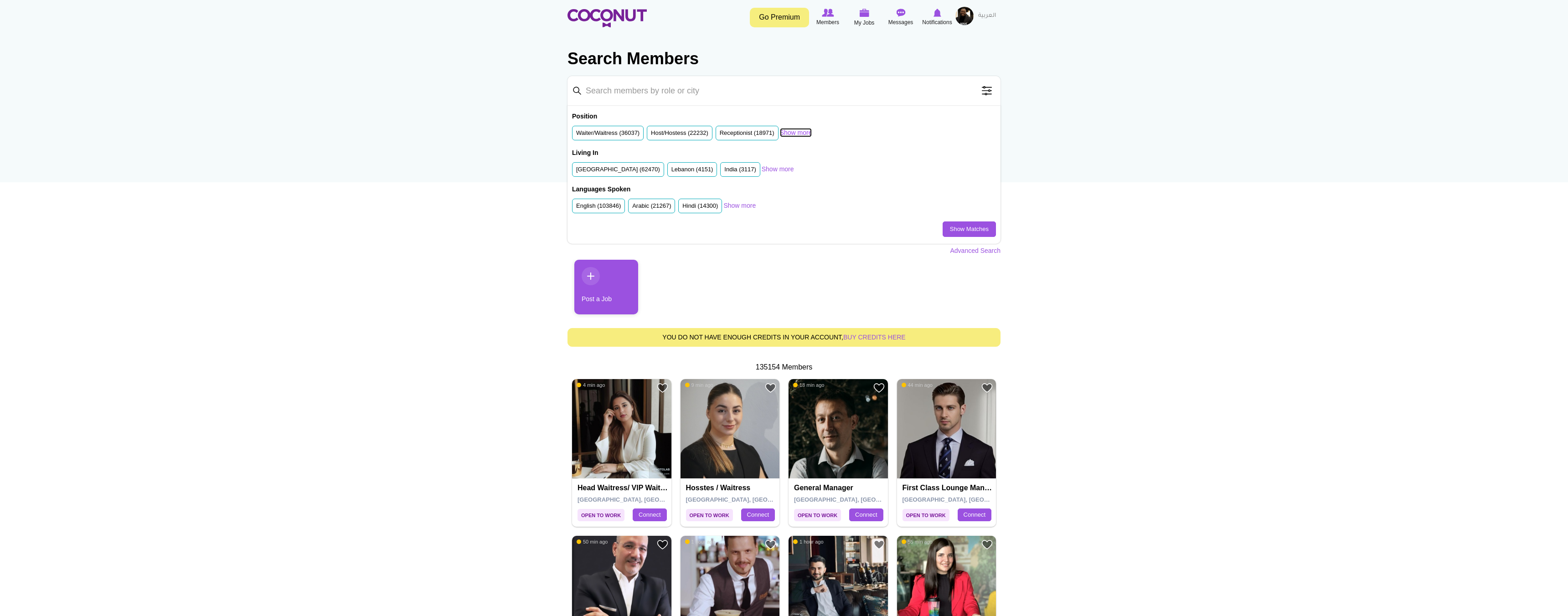
click at [810, 133] on link "Show more" at bounding box center [796, 132] width 32 height 9
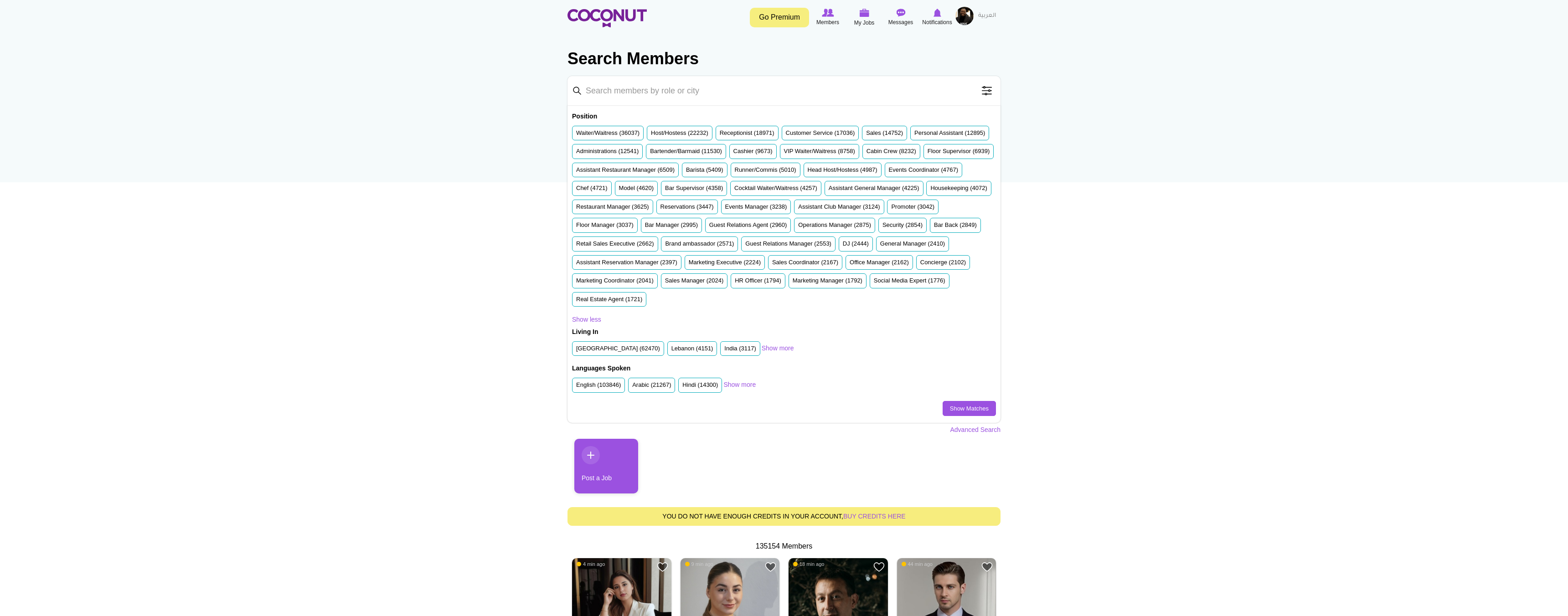
click at [661, 328] on div "Position Waiter/Waitress (36037) Host/Hostess (22232) Receptionist (18971) Cust…" at bounding box center [784, 219] width 424 height 216
click at [619, 95] on input "Keyword" at bounding box center [784, 91] width 433 height 29
type input "human resources"
click button "Search" at bounding box center [0, 0] width 0 height 0
click at [971, 92] on span at bounding box center [971, 90] width 18 height 18
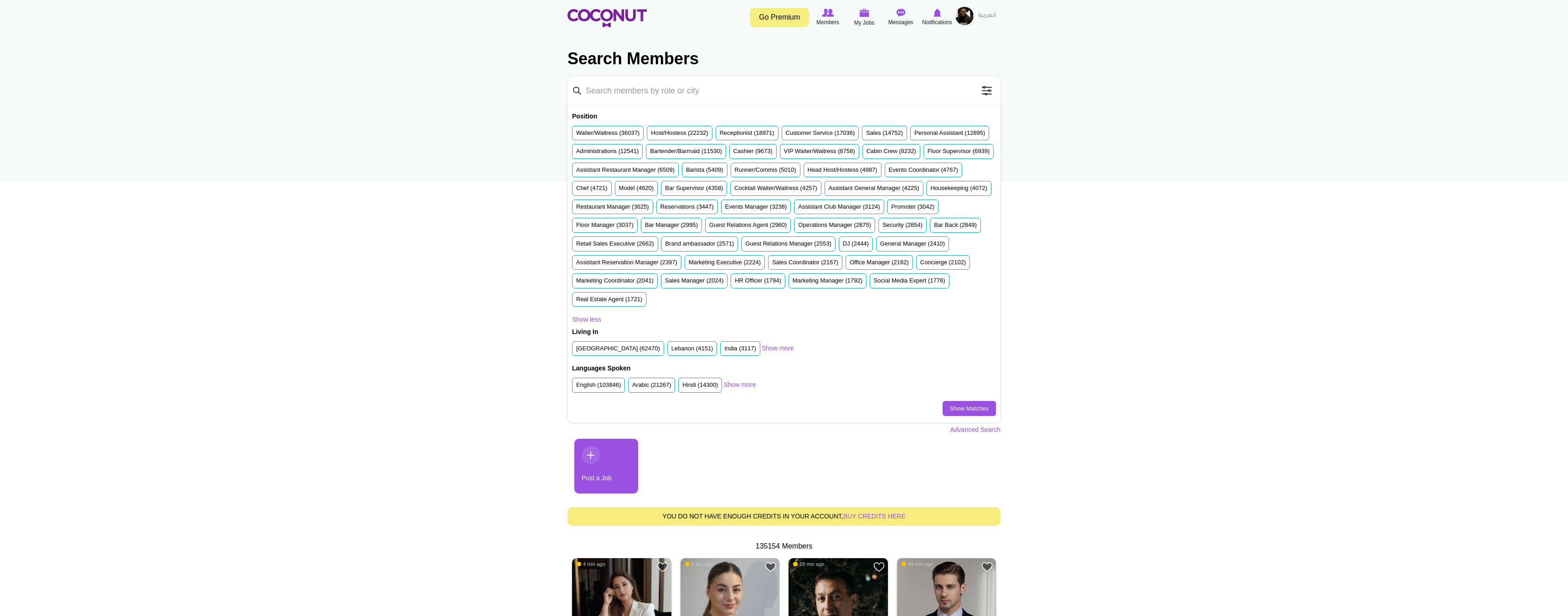
click at [684, 488] on ul "Post a Job" at bounding box center [784, 470] width 433 height 62
click at [780, 471] on ul "Post a Job" at bounding box center [784, 470] width 433 height 62
click at [655, 85] on input "Keyword" at bounding box center [784, 91] width 433 height 29
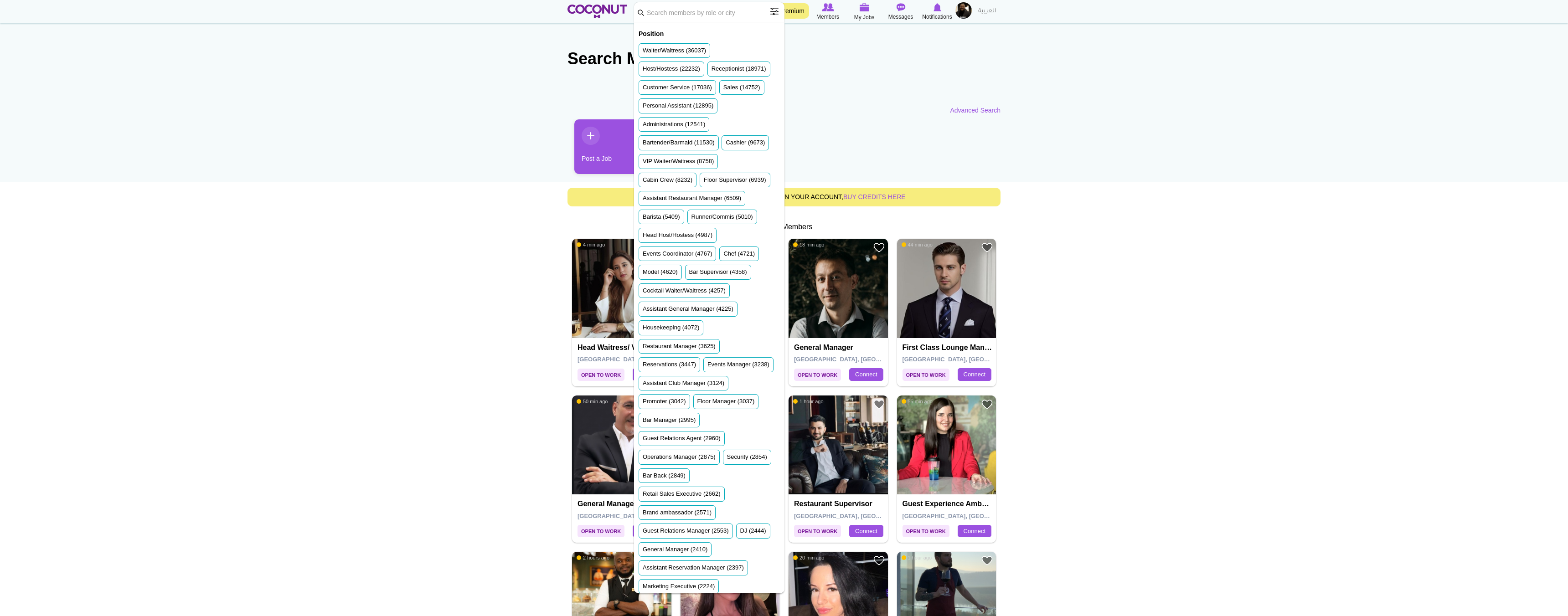
scroll to position [598, 0]
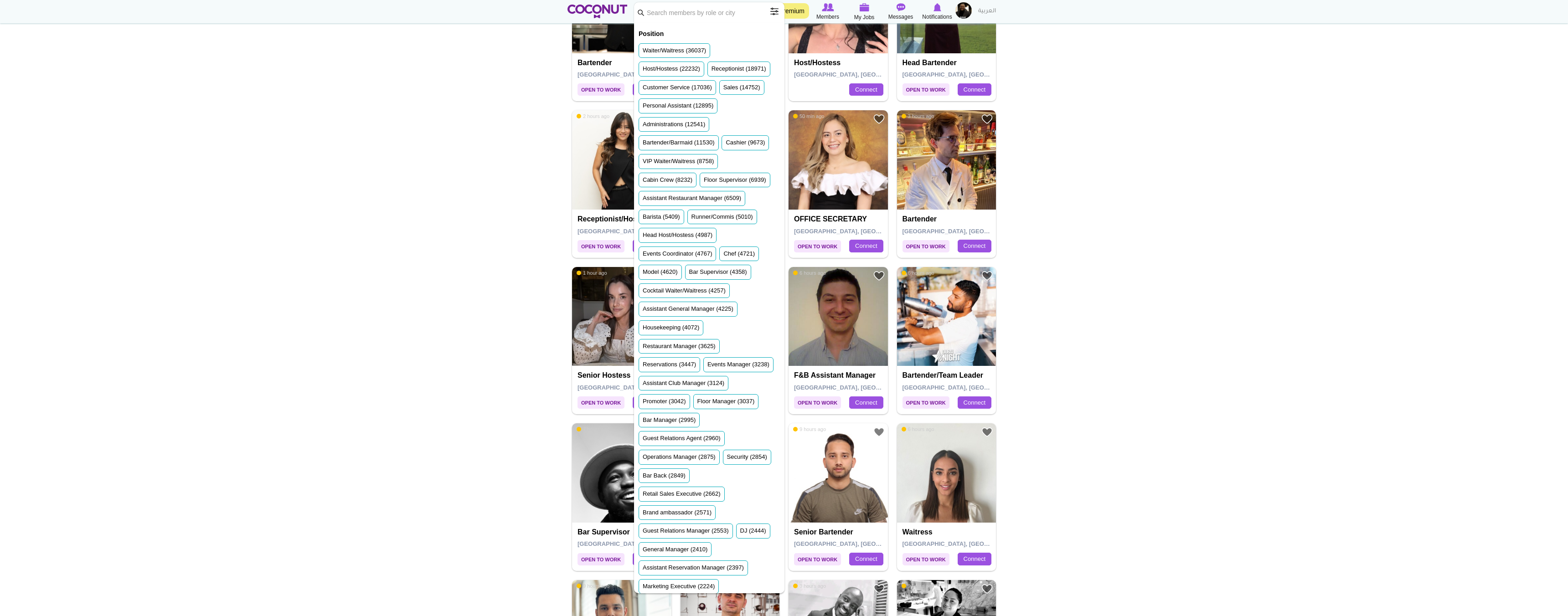
click at [521, 71] on body "Toggle navigation Go Premium Members My Jobs Post a Job Messages Notifications …" at bounding box center [784, 406] width 1568 height 2008
click at [521, 93] on body "Toggle navigation Go Premium Members My Jobs Post a Job Messages Notifications …" at bounding box center [784, 406] width 1568 height 2008
click at [1091, 83] on body "Toggle navigation Go Premium Members My Jobs Post a Job Messages Notifications …" at bounding box center [784, 406] width 1568 height 2008
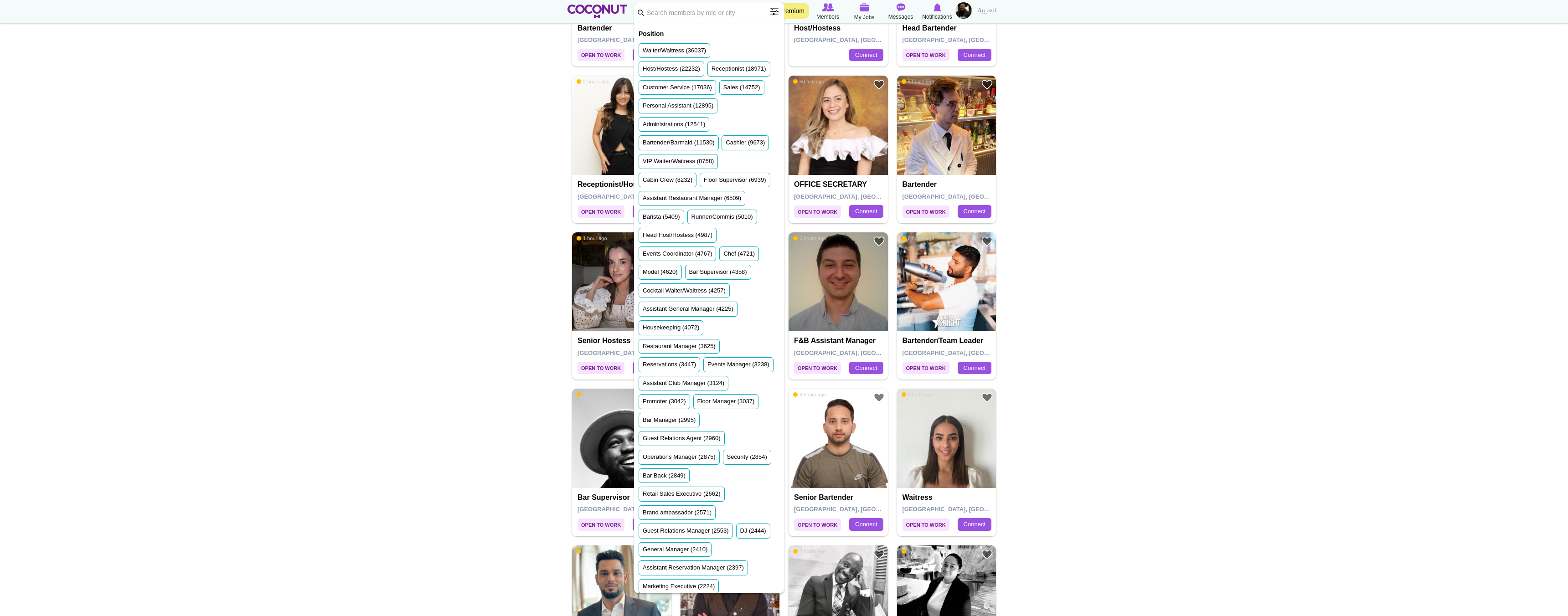
scroll to position [629, 0]
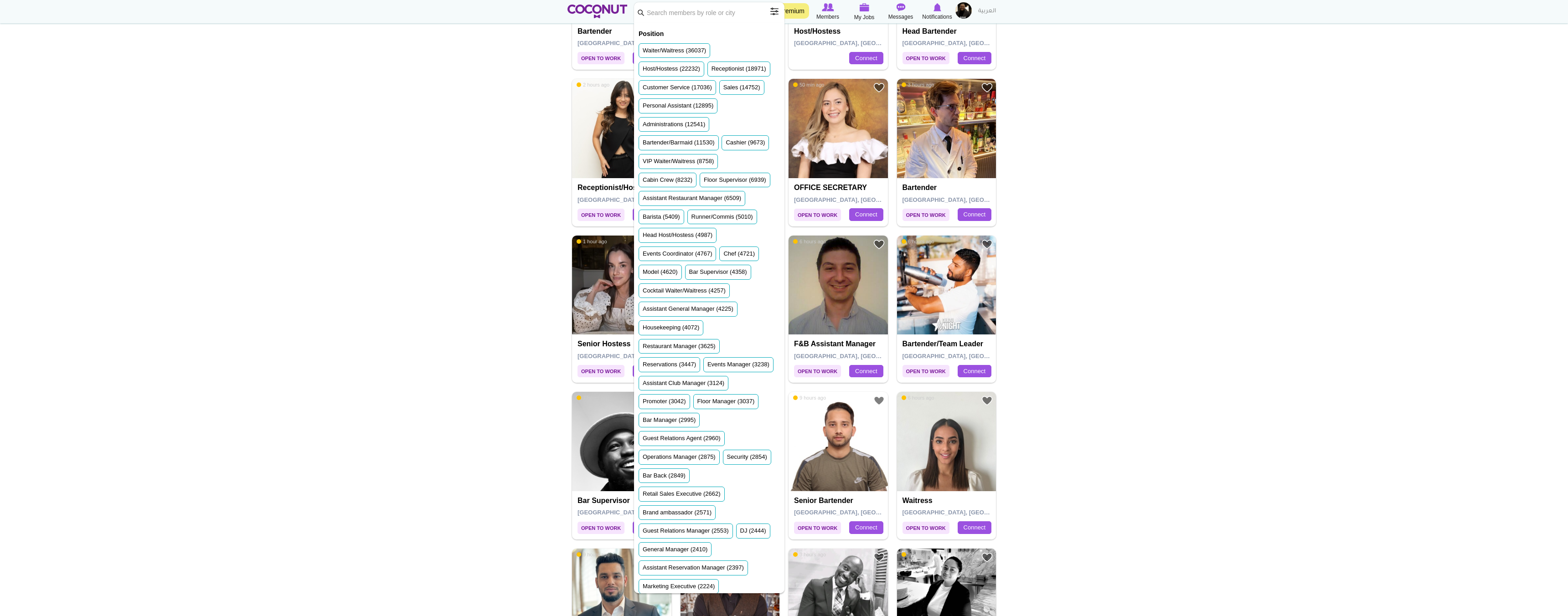
click at [755, 43] on ul "Waiter/Waitress (36037) Host/Hostess (22232) Receptionist (18971) Customer Serv…" at bounding box center [709, 385] width 141 height 684
click at [775, 8] on span at bounding box center [774, 11] width 18 height 18
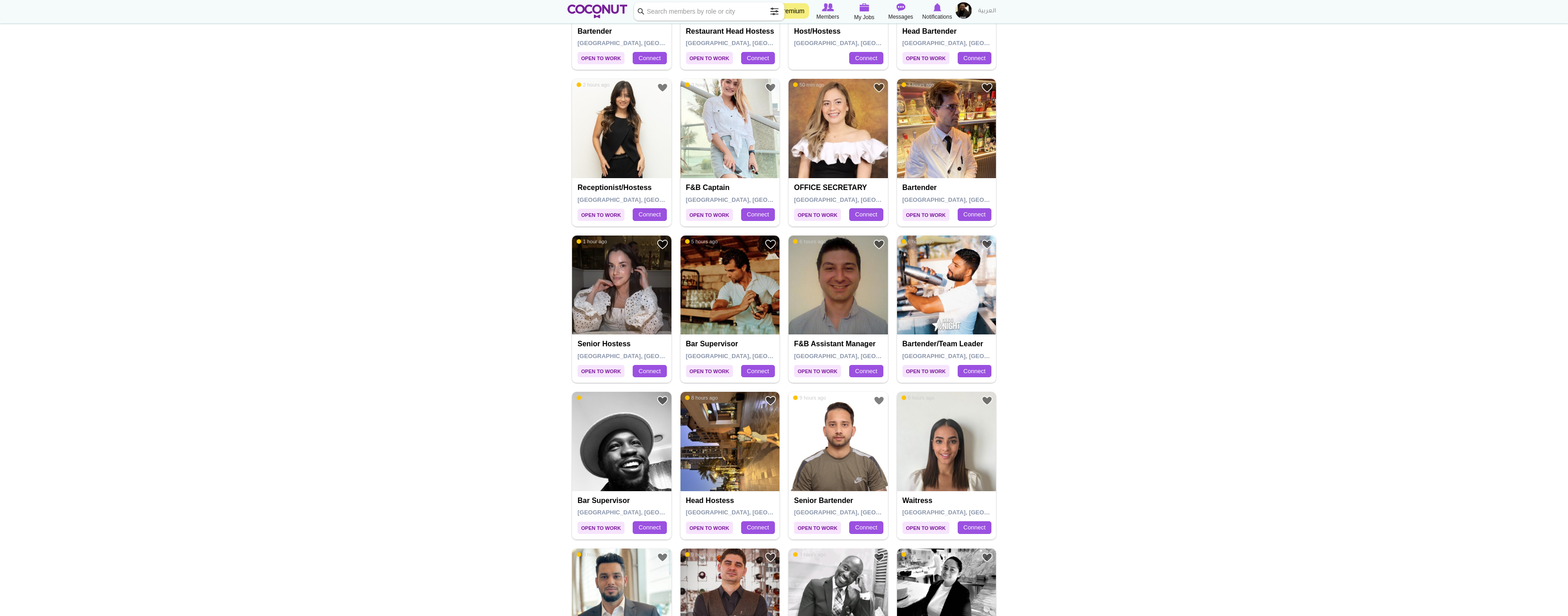
click at [693, 10] on input "Keyword" at bounding box center [709, 11] width 151 height 18
type input "human resources"
click button "Search" at bounding box center [0, 0] width 0 height 0
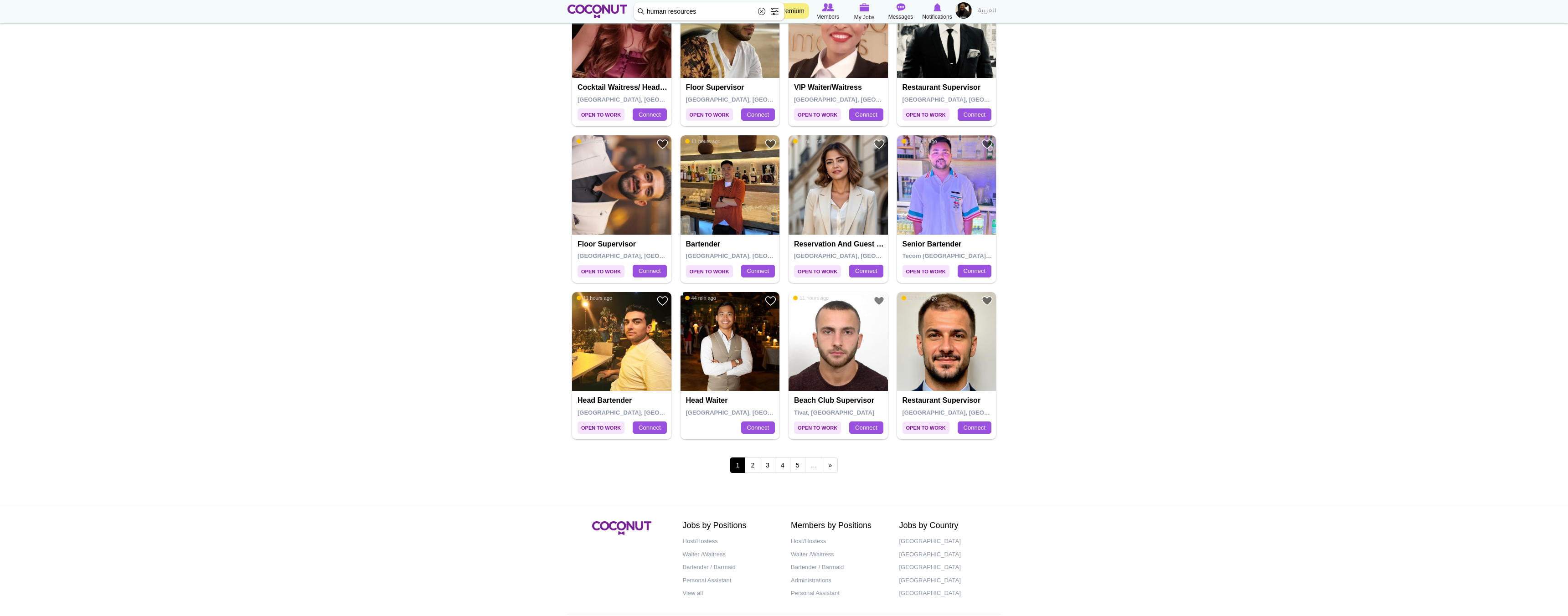
scroll to position [1381, 0]
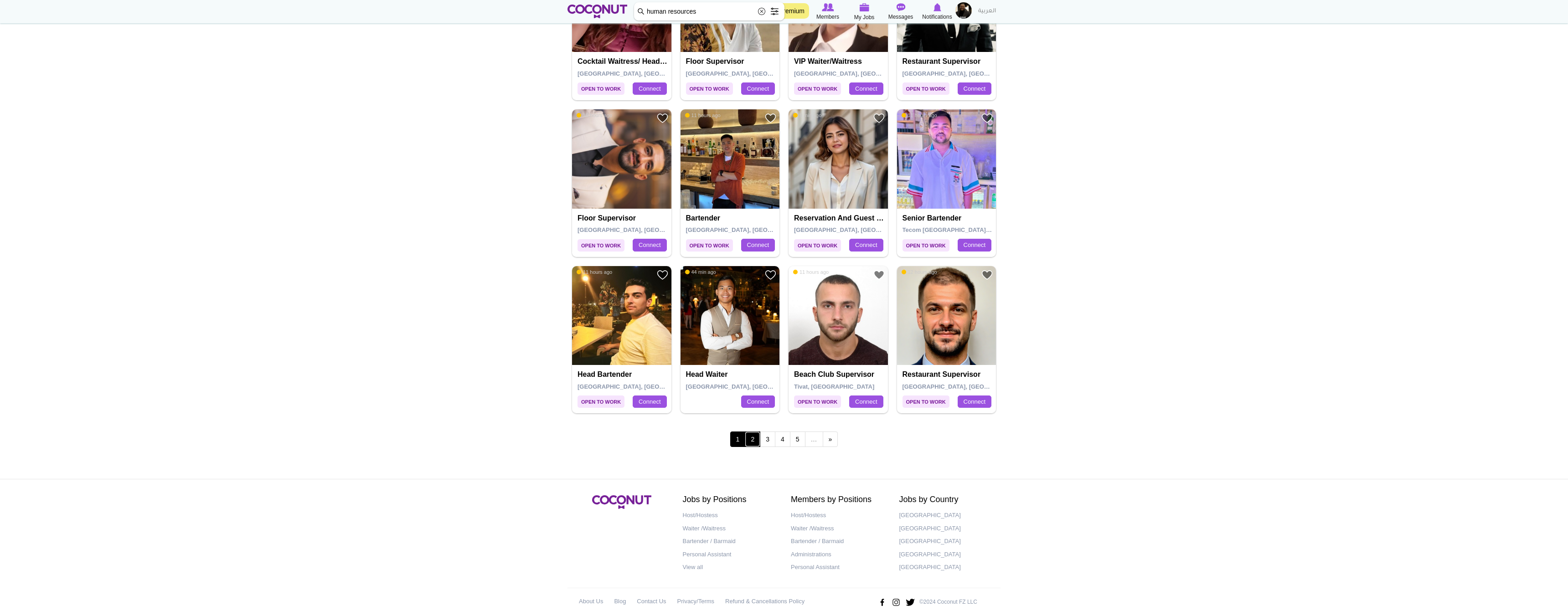
click at [754, 439] on link "2" at bounding box center [753, 439] width 15 height 15
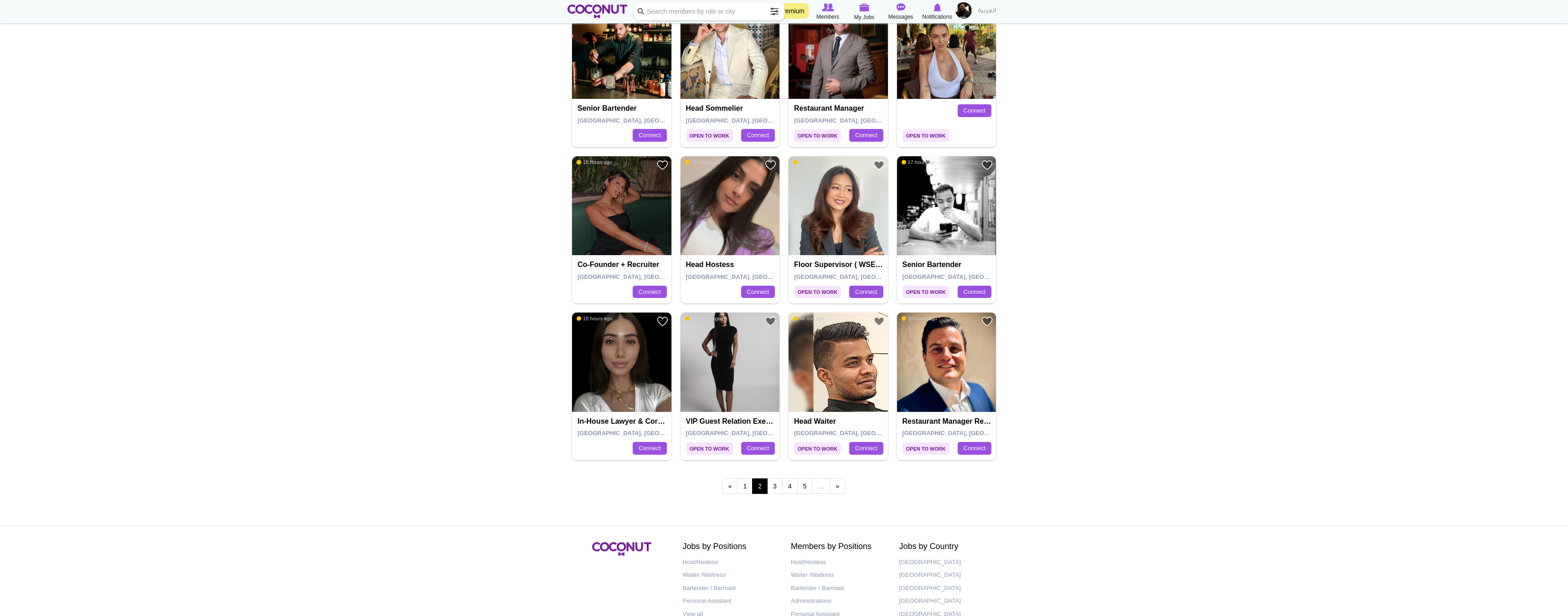
scroll to position [1324, 0]
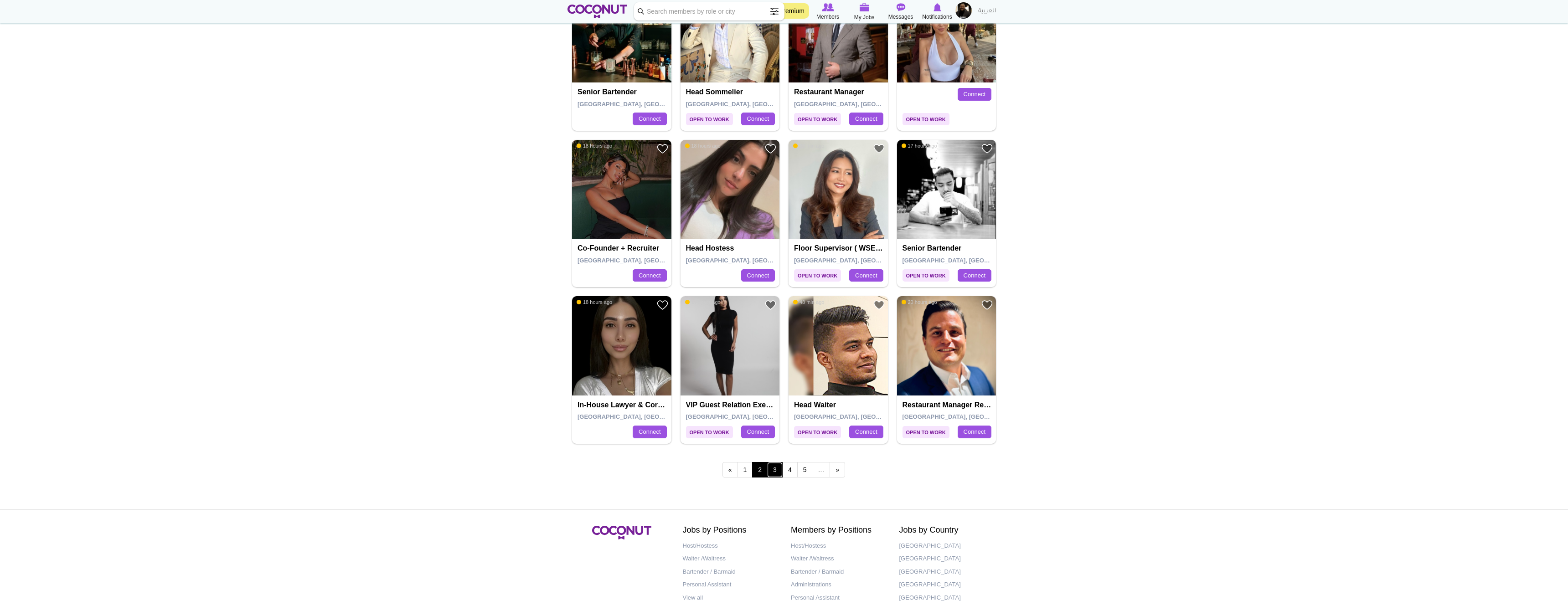
click at [772, 470] on link "3" at bounding box center [775, 470] width 15 height 15
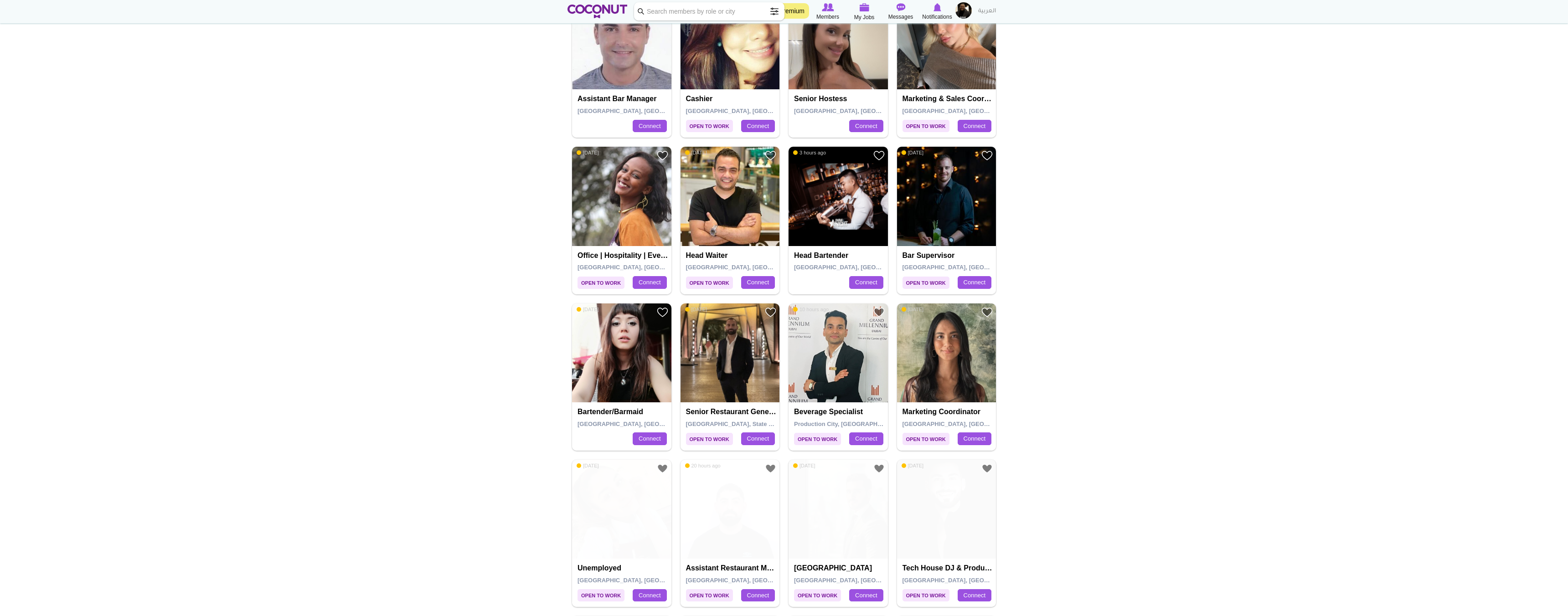
scroll to position [1004, 0]
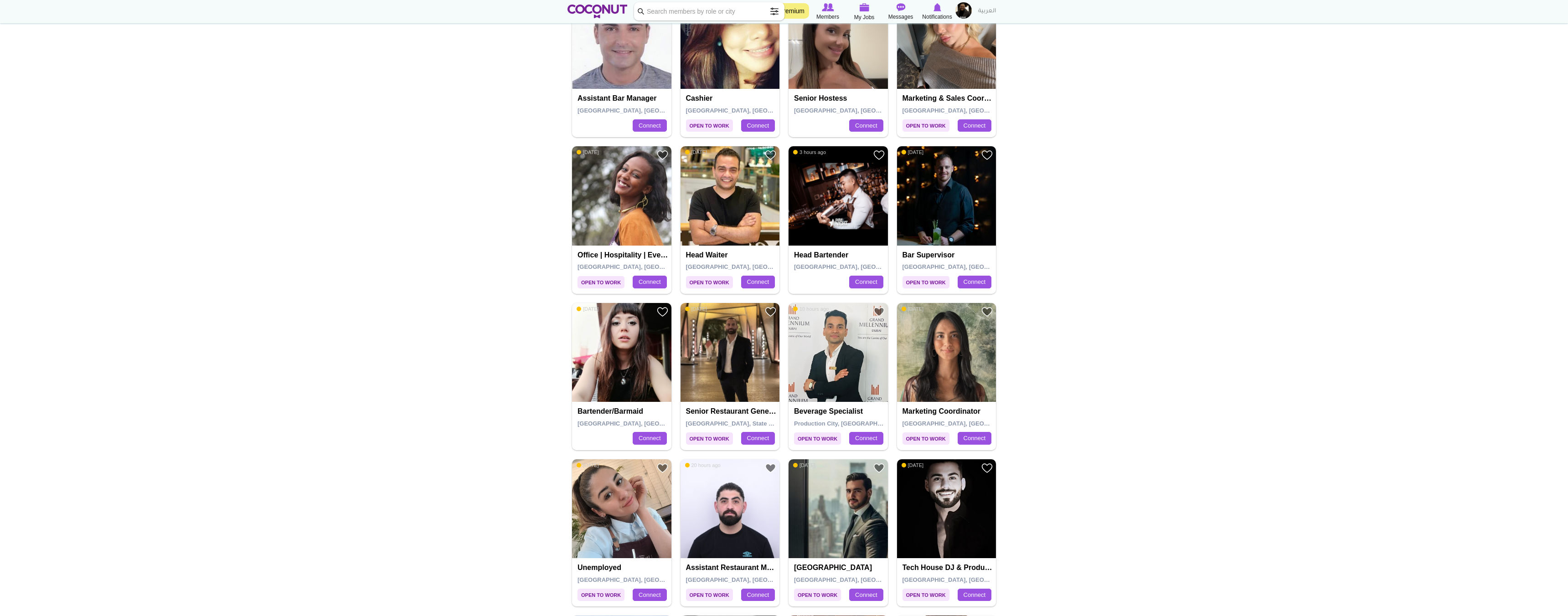
click at [619, 249] on div "Office | Hospitality | Events | Corporate Dubai, United Arab Emirates Connect" at bounding box center [622, 270] width 99 height 48
click at [625, 231] on img at bounding box center [622, 196] width 99 height 99
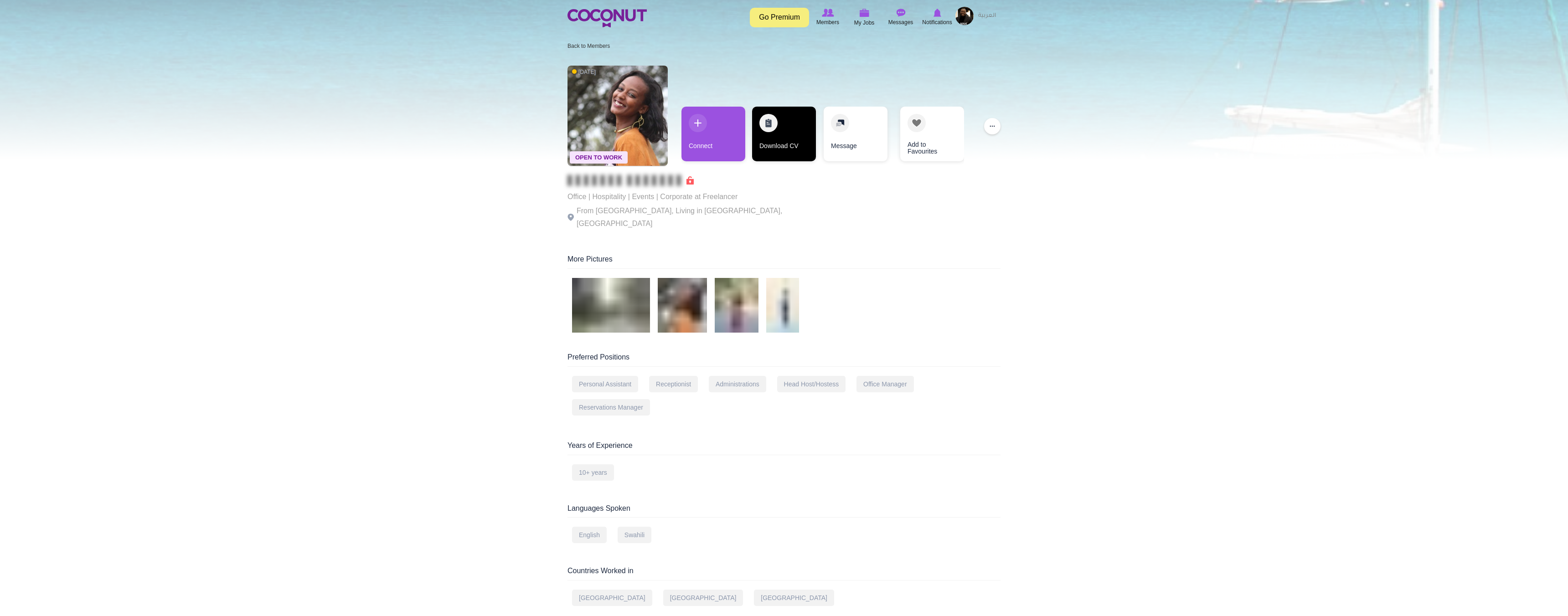
click at [774, 132] on link "Download CV" at bounding box center [784, 134] width 64 height 55
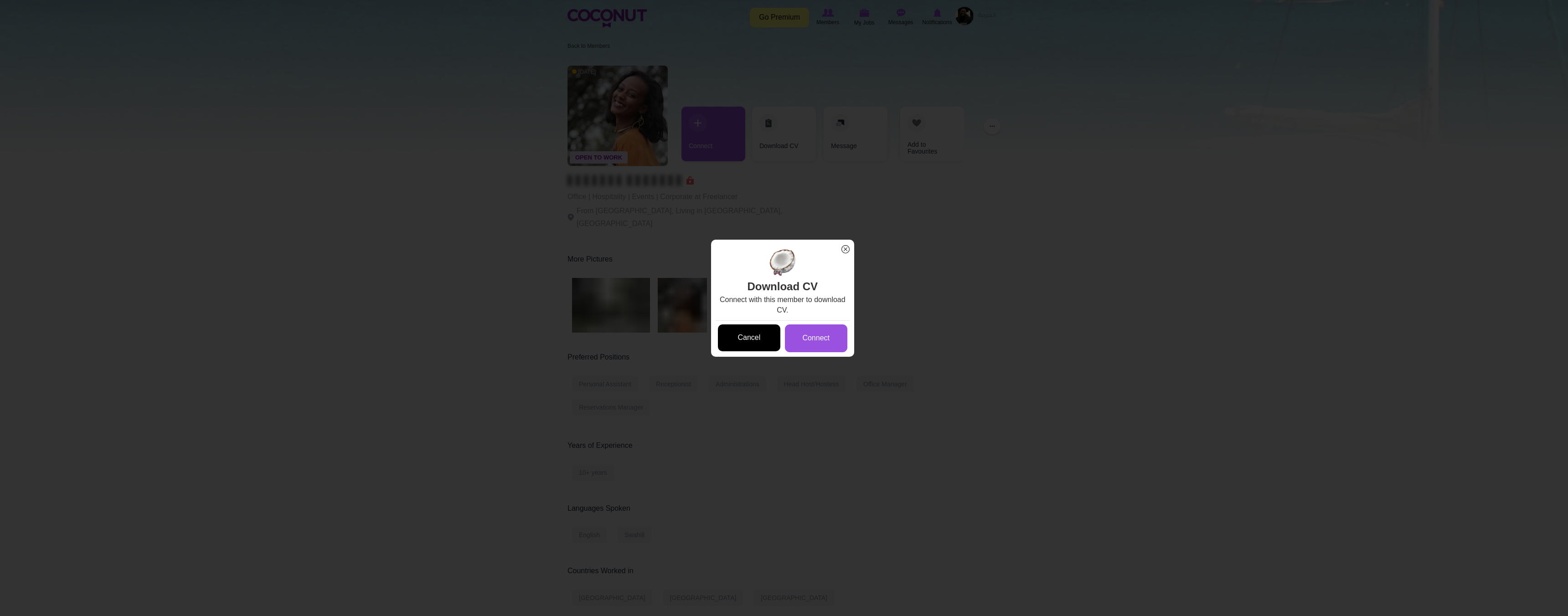
click at [757, 337] on link "Cancel" at bounding box center [749, 338] width 62 height 27
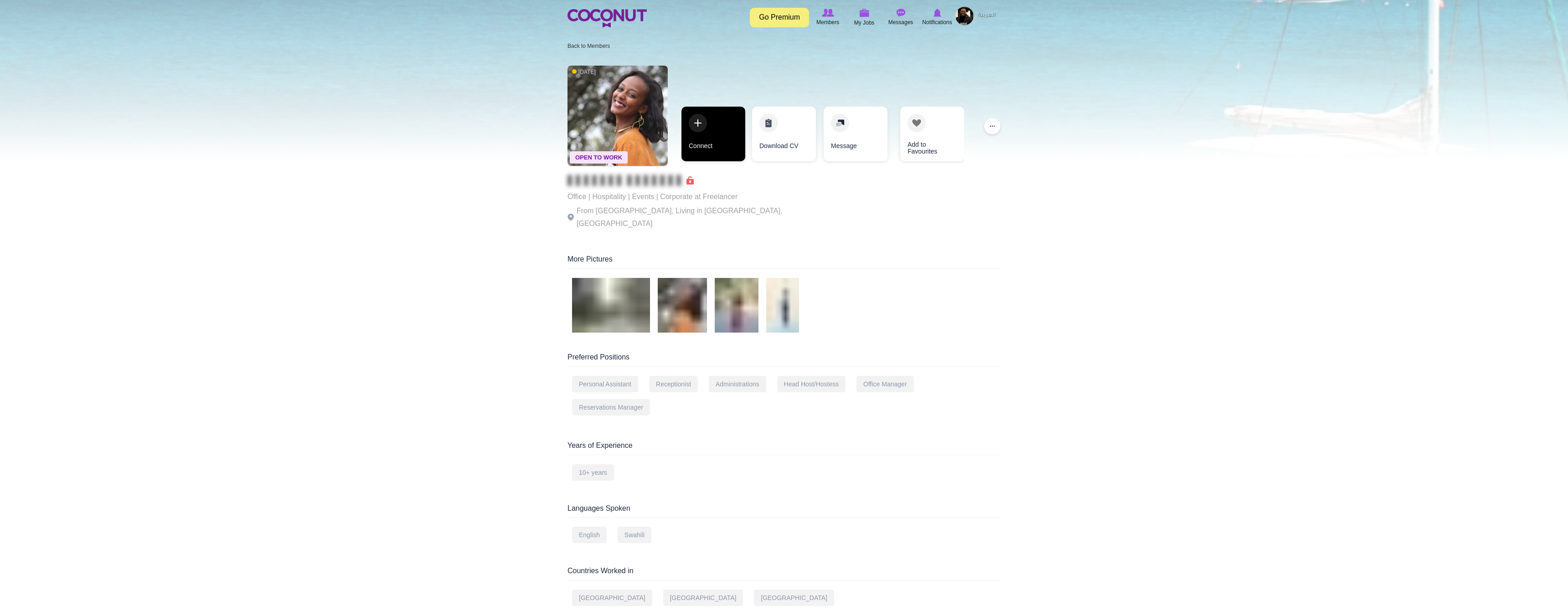
click at [698, 124] on link "Connect" at bounding box center [713, 134] width 64 height 55
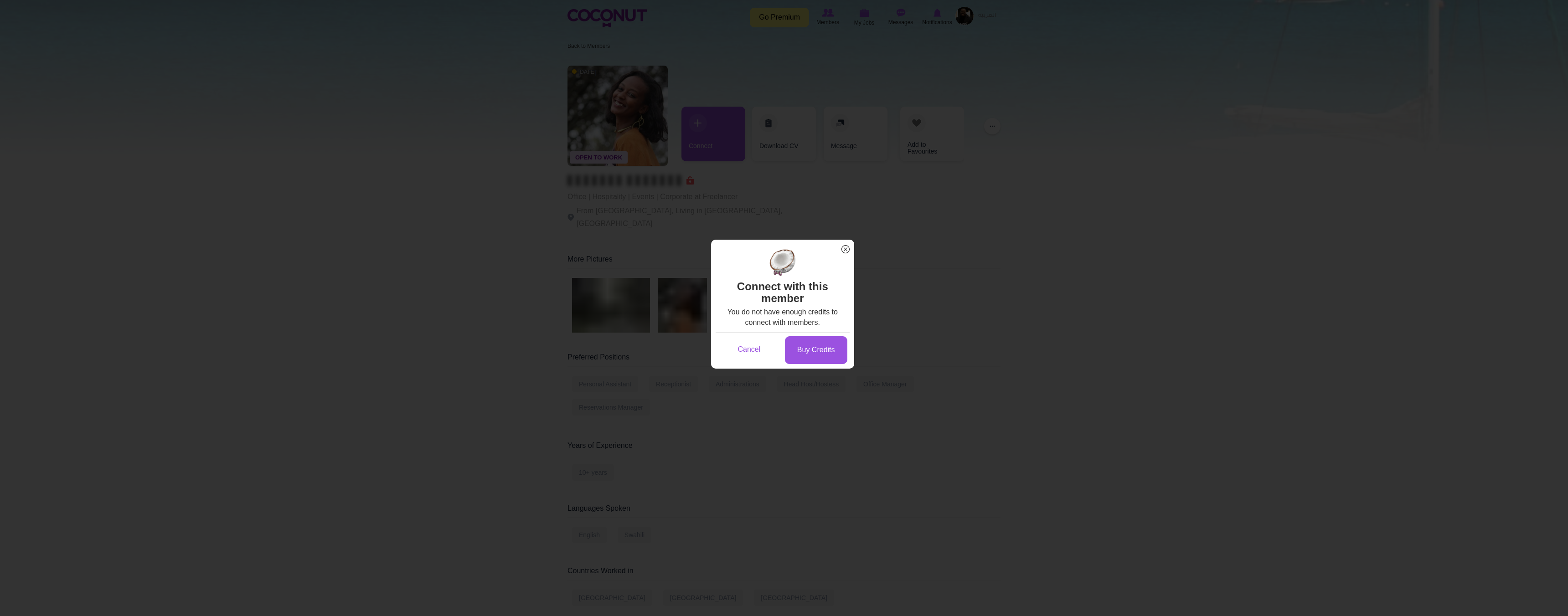
click at [842, 252] on span "x" at bounding box center [845, 249] width 12 height 12
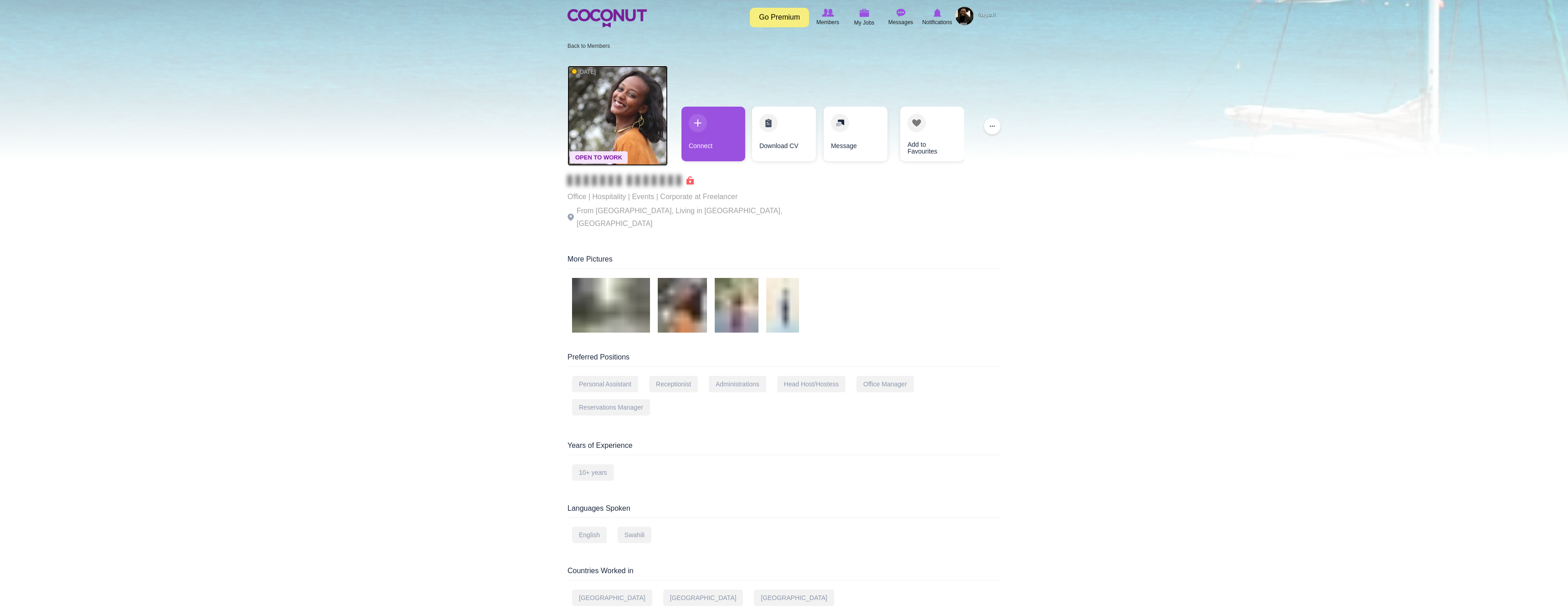
click at [623, 107] on img at bounding box center [618, 116] width 100 height 100
